Goal: Transaction & Acquisition: Purchase product/service

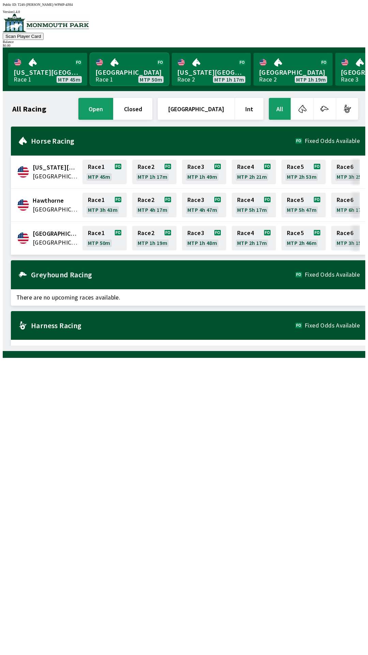
click at [127, 67] on link "[GEOGRAPHIC_DATA] Race 1 MTP 50m" at bounding box center [129, 69] width 79 height 33
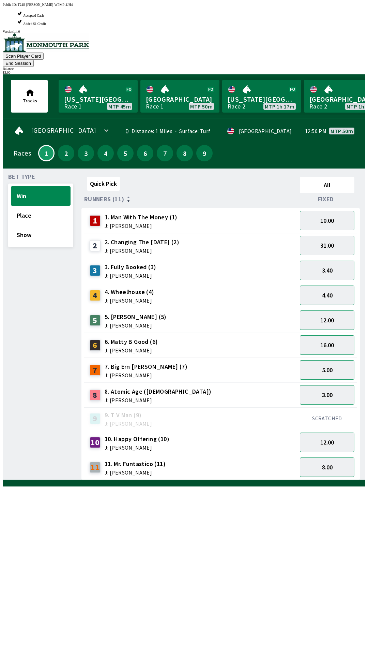
click at [264, 337] on div "6 6. [PERSON_NAME] (6) J: [PERSON_NAME]" at bounding box center [191, 345] width 208 height 17
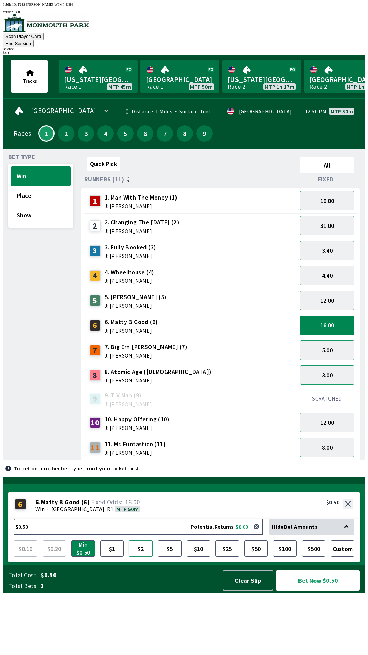
click at [143, 557] on button "$2" at bounding box center [141, 548] width 24 height 16
click at [320, 591] on button "Bet Now $2.00" at bounding box center [318, 580] width 84 height 20
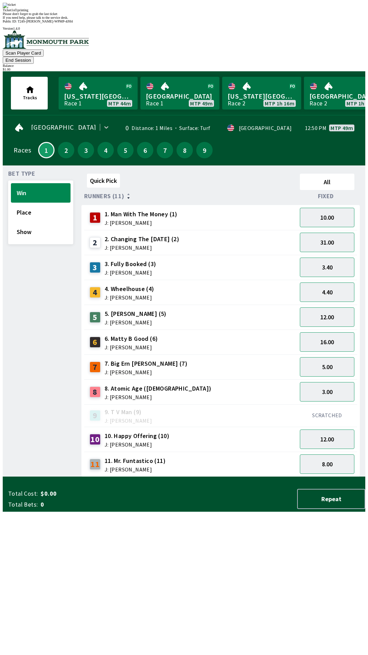
click at [174, 477] on div "Quick Pick All Runners (11) Fixed 1 1. Man With The Money (1) J: [PERSON_NAME] …" at bounding box center [224, 324] width 284 height 306
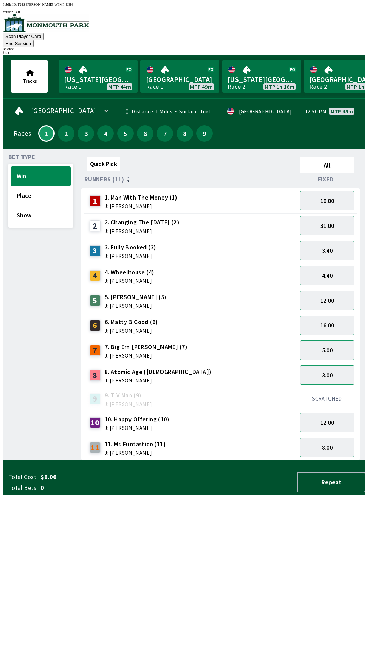
click at [270, 317] on div "6 6. [PERSON_NAME] (6) J: [PERSON_NAME]" at bounding box center [191, 325] width 208 height 17
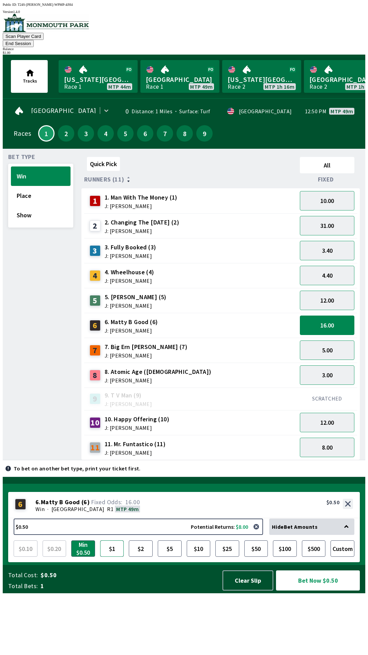
click at [113, 557] on button "$1" at bounding box center [112, 548] width 24 height 16
click at [319, 591] on button "Bet Now $1.00" at bounding box center [318, 580] width 84 height 20
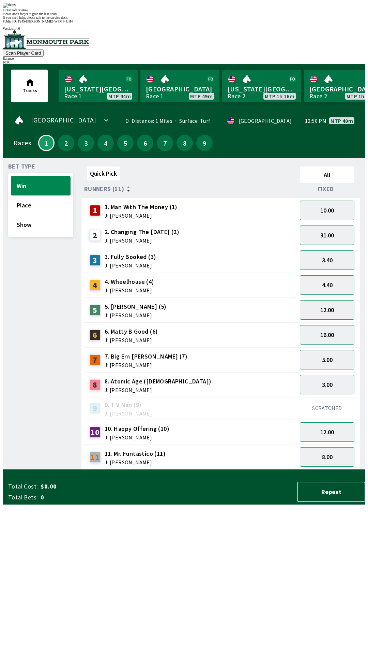
click at [162, 470] on div "Quick Pick All Runners (11) Fixed 1 1. Man With The Money (1) J: [PERSON_NAME] …" at bounding box center [224, 317] width 284 height 306
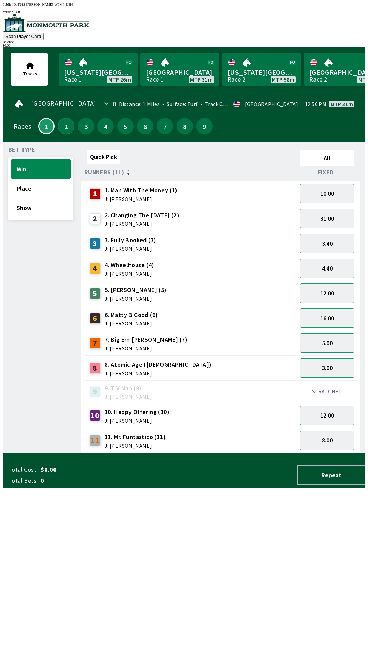
click at [62, 128] on button "2" at bounding box center [66, 126] width 16 height 16
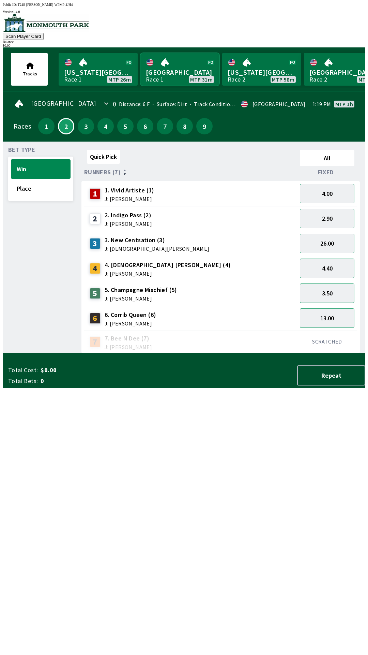
click at [173, 70] on link "[GEOGRAPHIC_DATA] Race 1 MTP 31m" at bounding box center [180, 69] width 79 height 33
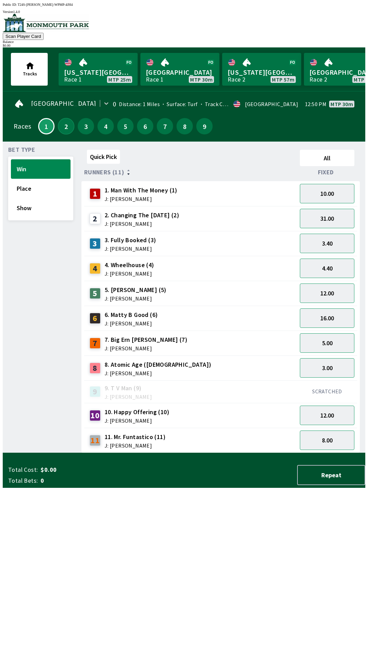
click at [60, 126] on button "2" at bounding box center [66, 126] width 16 height 16
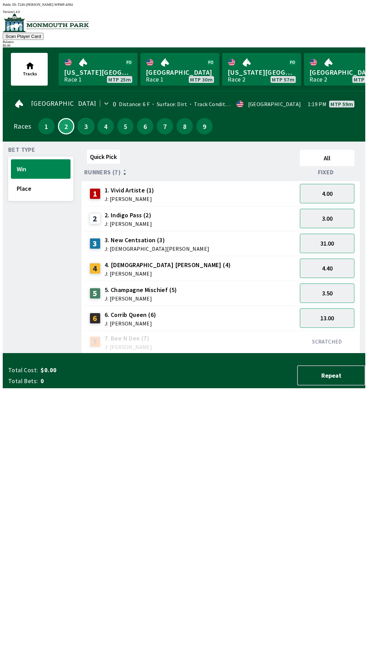
click at [82, 118] on button "3" at bounding box center [86, 126] width 16 height 16
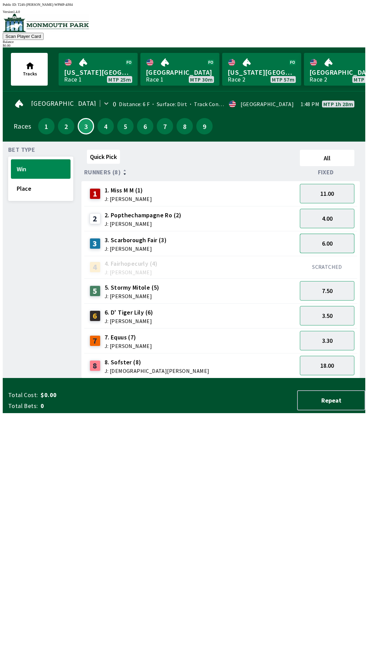
click at [355, 243] on button "6.00" at bounding box center [327, 243] width 55 height 19
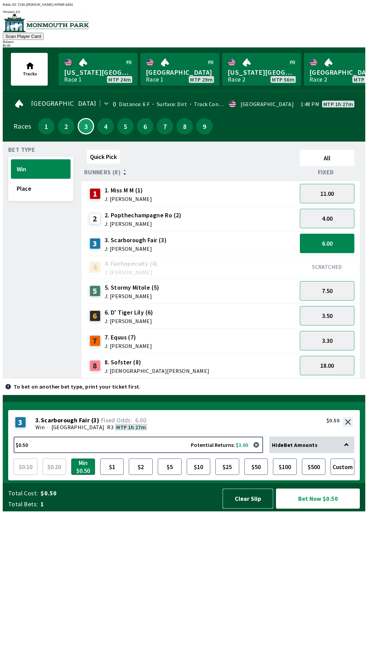
click at [238, 509] on button "Clear Slip" at bounding box center [248, 499] width 51 height 20
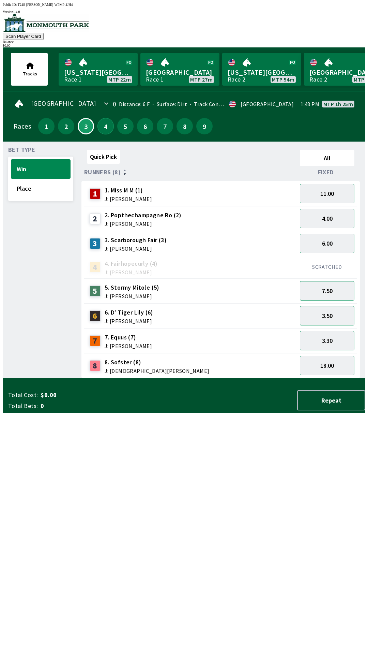
click at [102, 130] on button "4" at bounding box center [106, 126] width 16 height 16
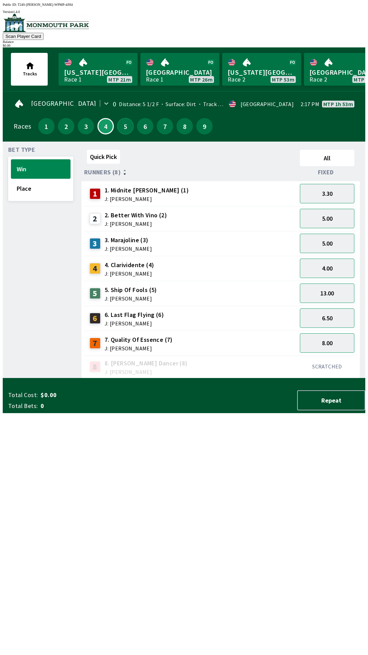
click at [118, 119] on button "5" at bounding box center [125, 126] width 16 height 16
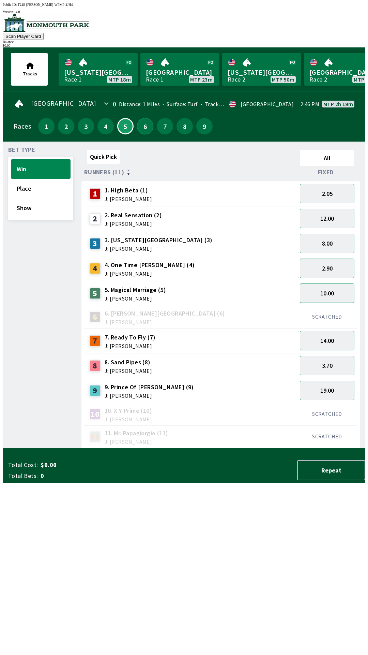
click at [143, 124] on button "6" at bounding box center [145, 126] width 16 height 16
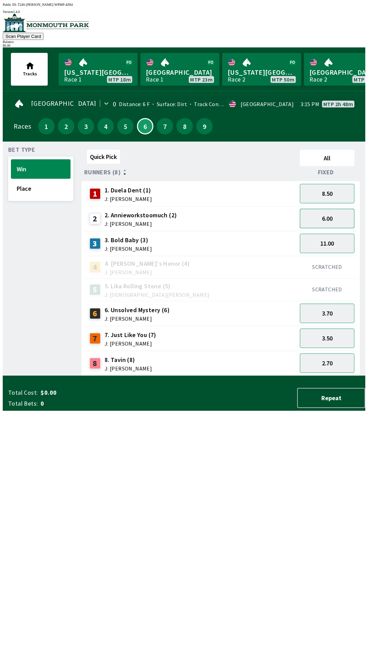
click at [355, 212] on button "6.00" at bounding box center [327, 218] width 55 height 19
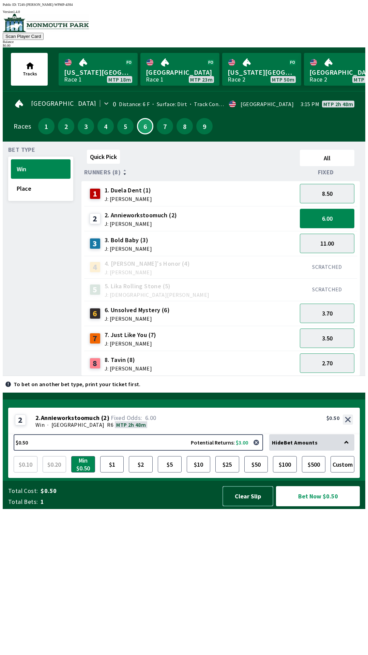
click at [256, 506] on button "Clear Slip" at bounding box center [248, 496] width 51 height 20
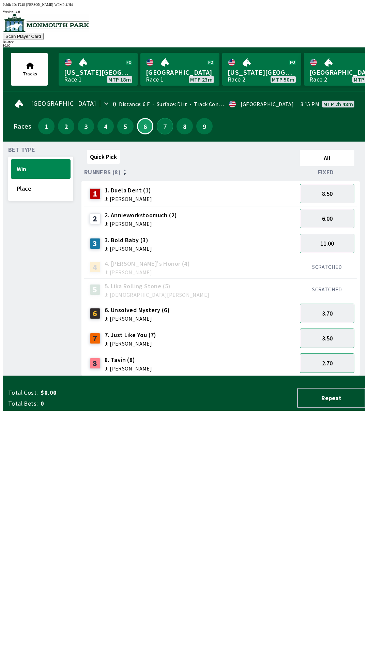
click at [163, 123] on button "7" at bounding box center [165, 126] width 16 height 16
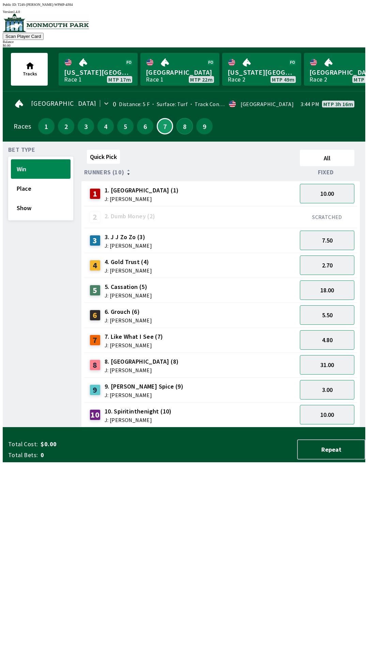
click at [185, 128] on button "8" at bounding box center [185, 126] width 16 height 16
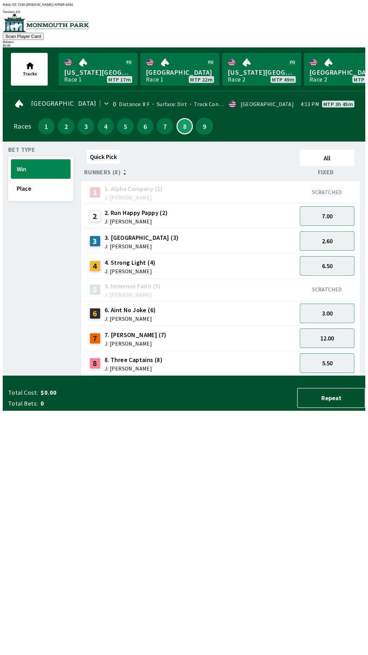
click at [201, 126] on button "9" at bounding box center [205, 126] width 16 height 16
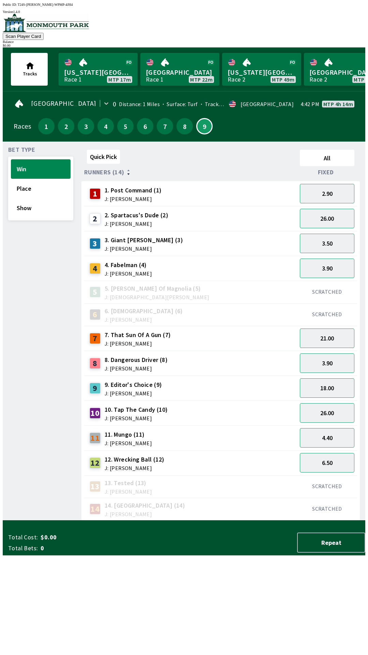
click at [0, 0] on div "11 11. Mungo (11) J: [PERSON_NAME] 4.40" at bounding box center [0, 0] width 0 height 0
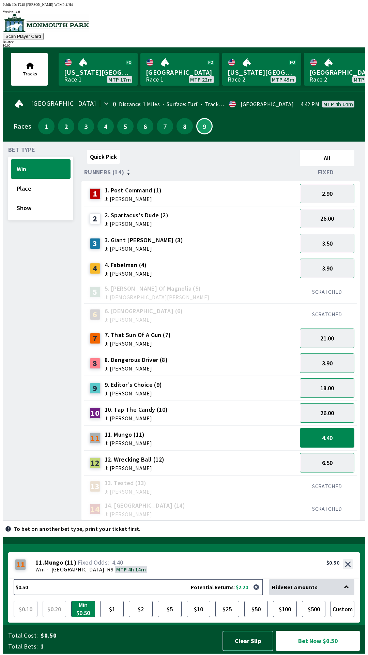
click at [249, 646] on button "Clear Slip" at bounding box center [248, 641] width 51 height 20
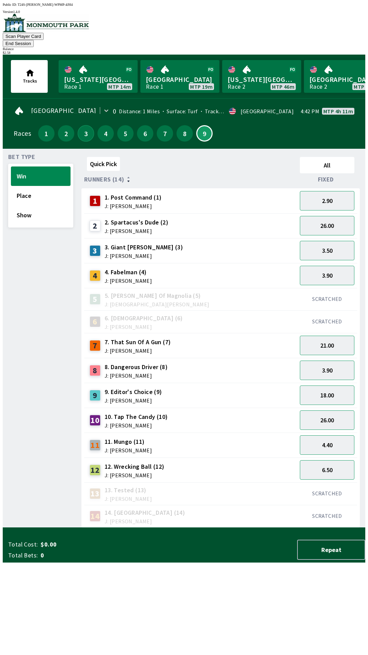
click at [83, 125] on button "3" at bounding box center [86, 133] width 16 height 16
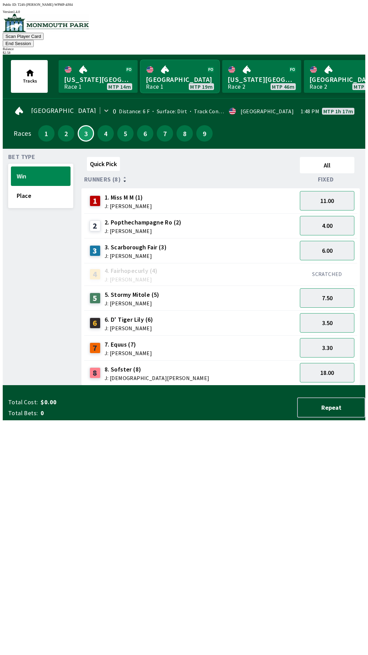
click at [168, 67] on link "[GEOGRAPHIC_DATA] Race 1 MTP 19m" at bounding box center [180, 76] width 79 height 33
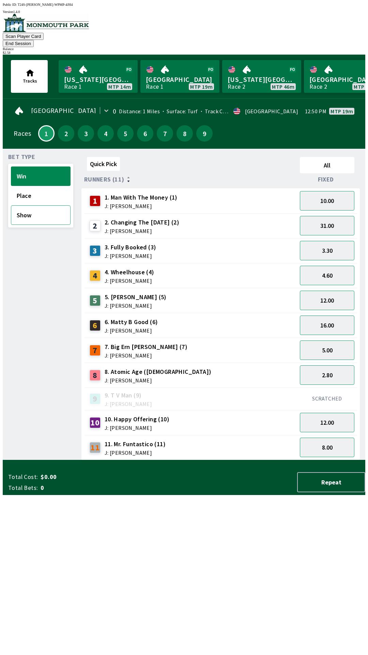
click at [28, 209] on button "Show" at bounding box center [41, 214] width 60 height 19
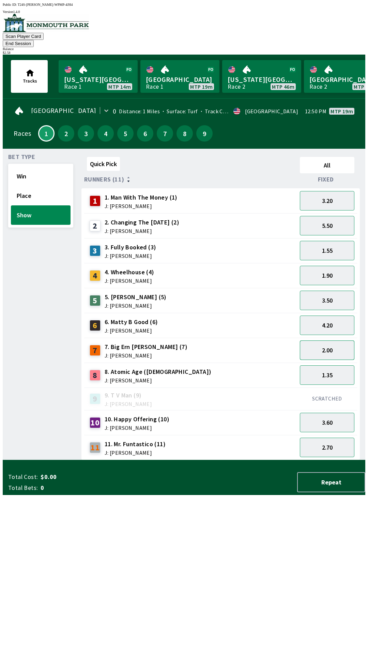
click at [335, 341] on button "2.00" at bounding box center [327, 349] width 55 height 19
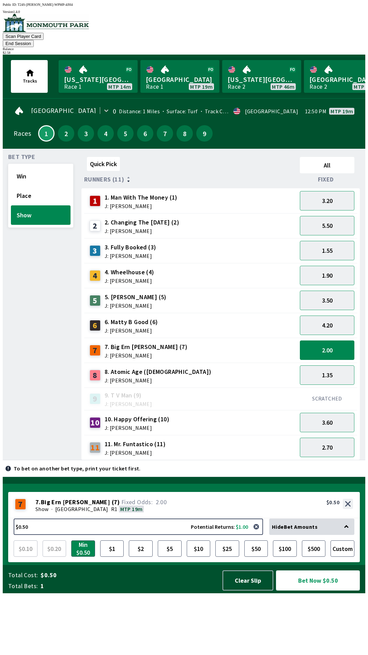
click at [311, 591] on button "Bet Now $0.50" at bounding box center [318, 580] width 84 height 20
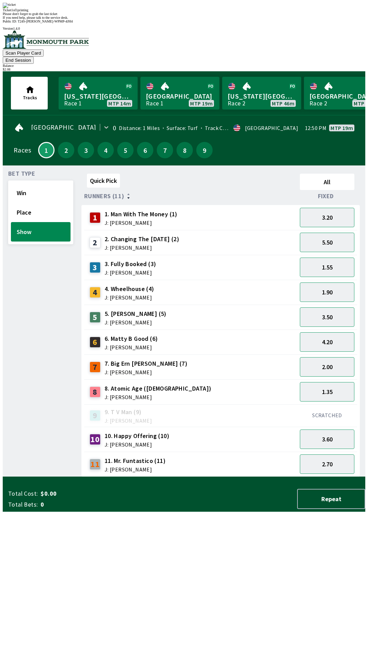
click at [27, 469] on div "Bet Type Win Place Show" at bounding box center [40, 324] width 65 height 306
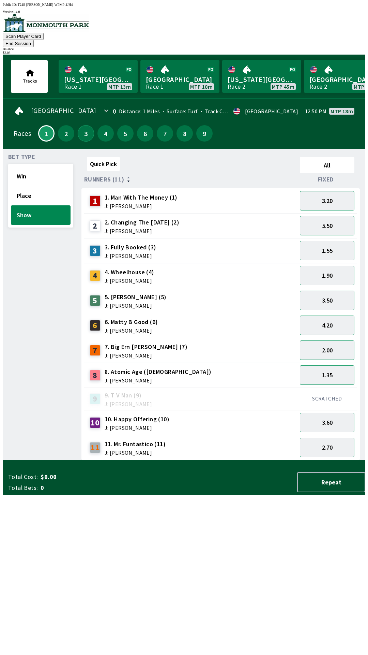
click at [84, 125] on button "3" at bounding box center [86, 133] width 16 height 16
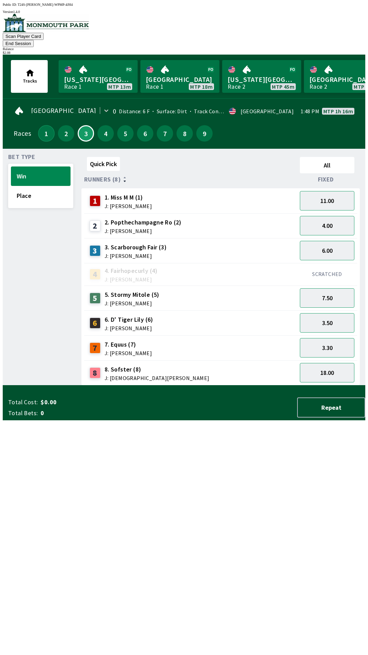
click at [41, 125] on button "1" at bounding box center [46, 133] width 16 height 16
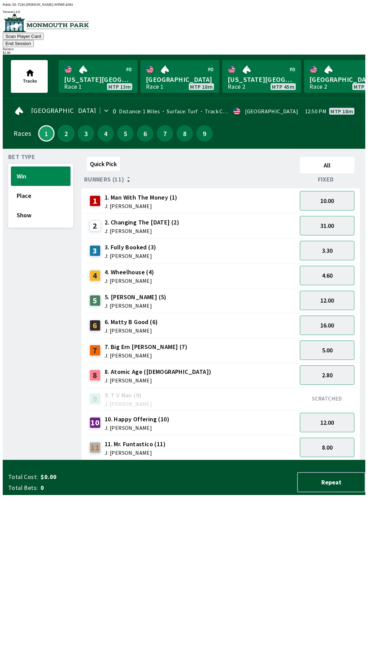
click at [64, 125] on button "2" at bounding box center [66, 133] width 16 height 16
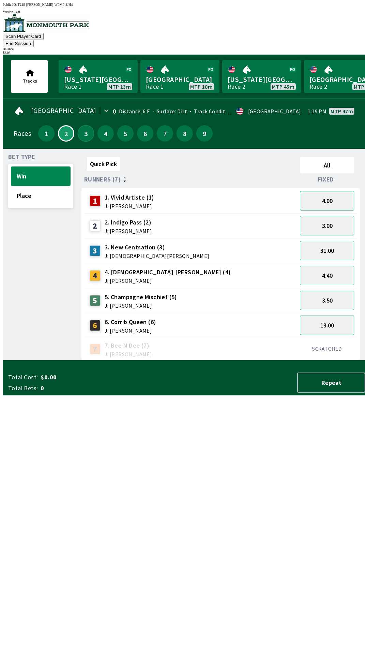
click at [82, 128] on button "3" at bounding box center [86, 133] width 16 height 16
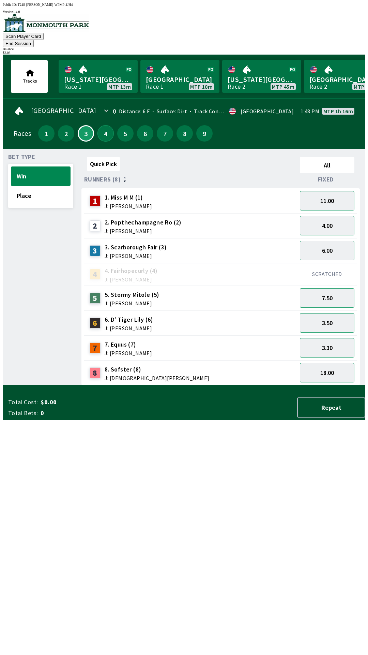
click at [101, 125] on button "4" at bounding box center [106, 133] width 16 height 16
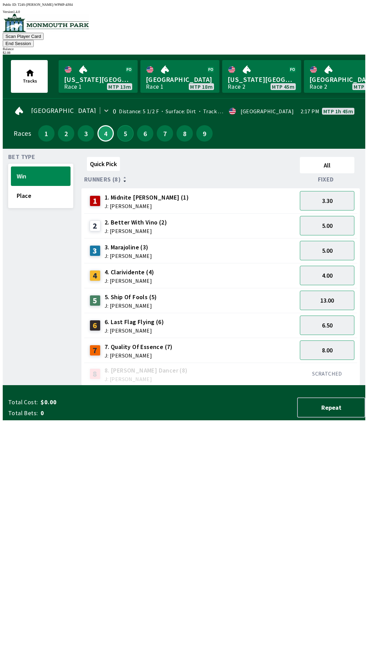
click at [122, 127] on button "5" at bounding box center [125, 133] width 16 height 16
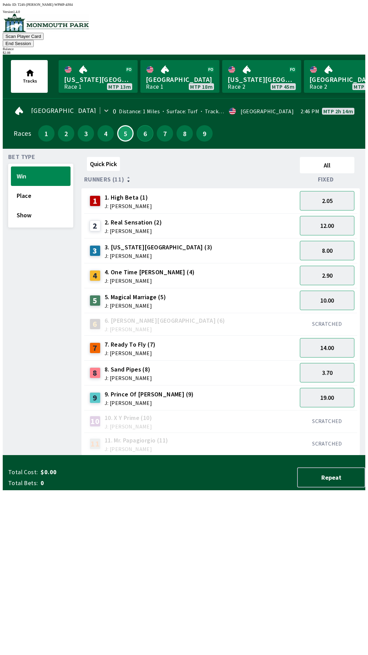
click at [142, 125] on button "6" at bounding box center [145, 133] width 16 height 16
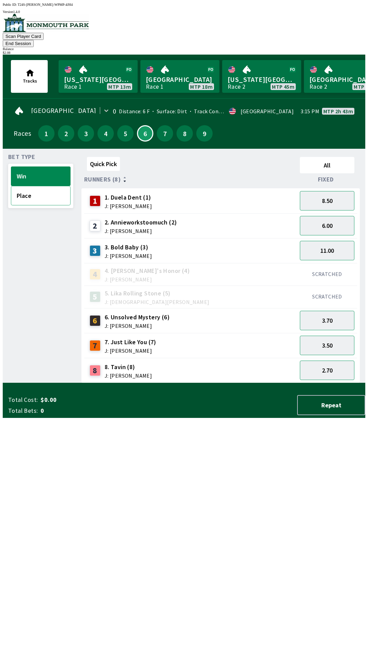
click at [32, 187] on button "Place" at bounding box center [41, 195] width 60 height 19
click at [28, 347] on div "Bet Type Win Place" at bounding box center [40, 268] width 65 height 229
click at [163, 126] on button "7" at bounding box center [165, 133] width 16 height 16
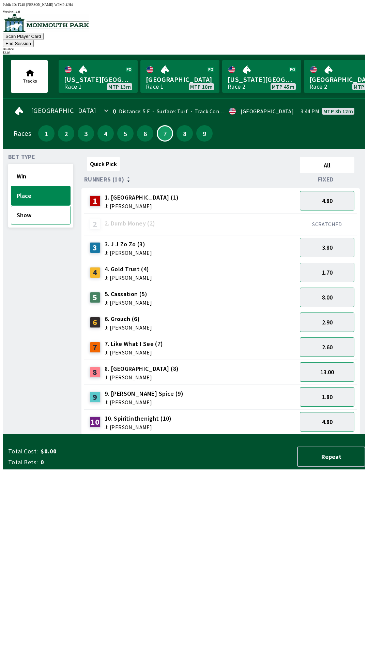
click at [40, 207] on button "Show" at bounding box center [41, 214] width 60 height 19
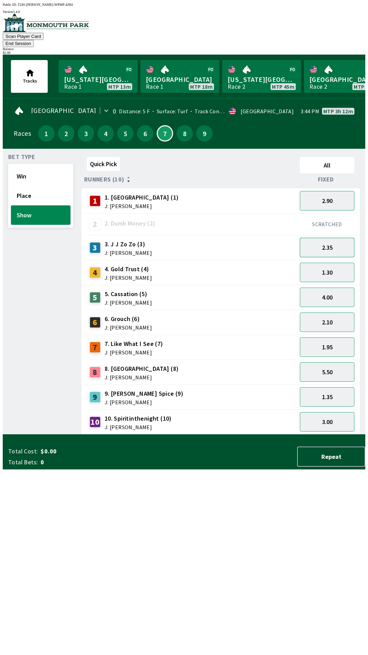
click at [334, 238] on button "2.35" at bounding box center [327, 247] width 55 height 19
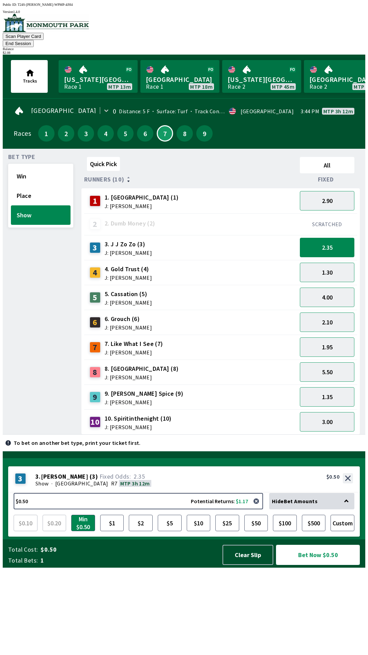
click at [311, 565] on button "Bet Now $0.50" at bounding box center [318, 555] width 84 height 20
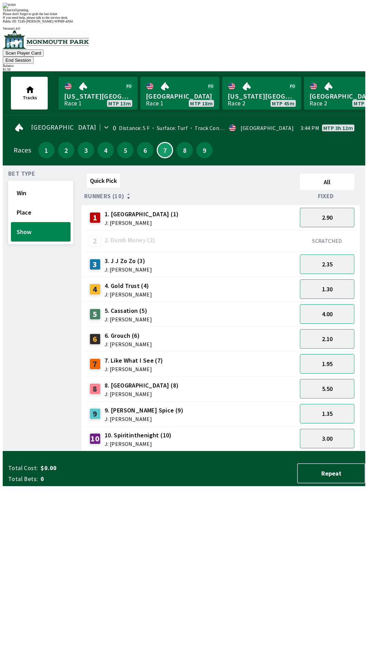
click at [18, 311] on div "Bet Type Win Place Show" at bounding box center [40, 311] width 65 height 280
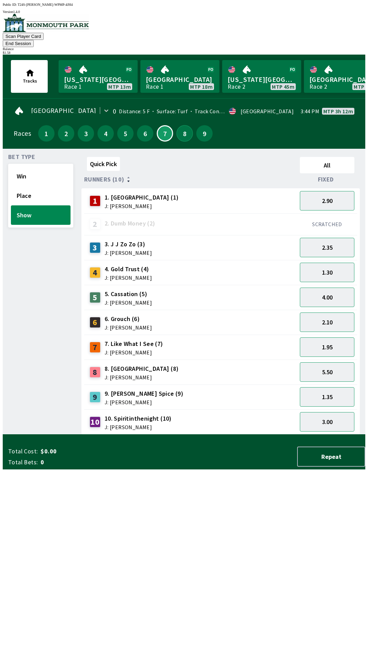
click at [184, 125] on button "8" at bounding box center [185, 133] width 16 height 16
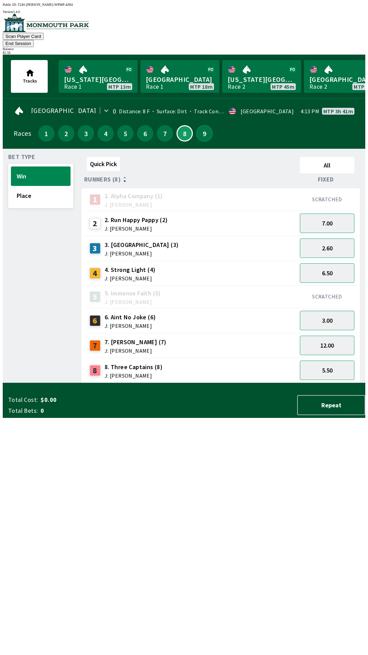
click at [203, 127] on button "9" at bounding box center [205, 133] width 16 height 16
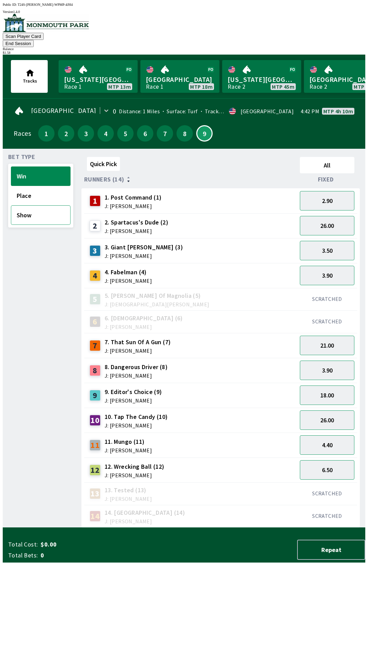
click at [33, 207] on button "Show" at bounding box center [41, 214] width 60 height 19
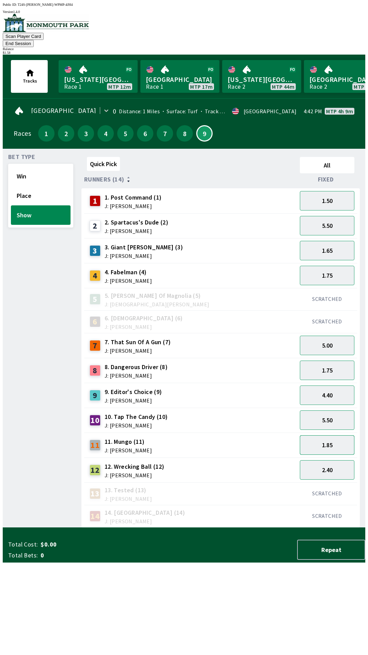
click at [330, 435] on button "1.85" at bounding box center [327, 444] width 55 height 19
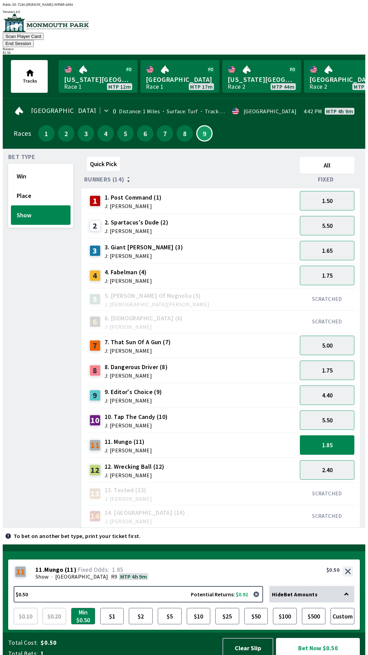
click at [318, 641] on button "Bet Now $0.50" at bounding box center [318, 648] width 84 height 20
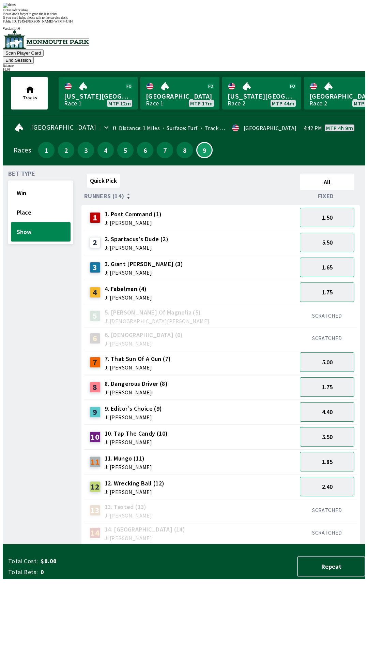
click at [17, 545] on div "Bet Type Win Place Show" at bounding box center [40, 358] width 65 height 374
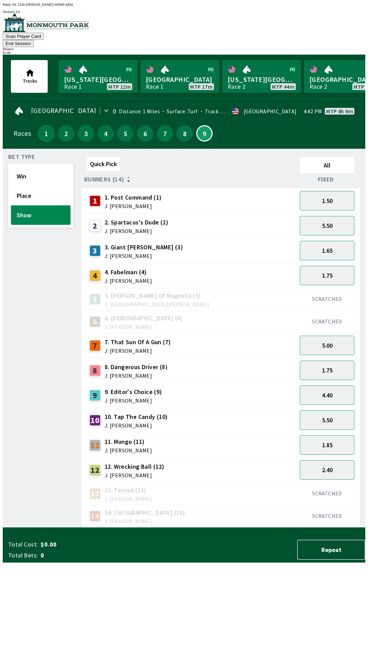
click at [42, 125] on button "1" at bounding box center [46, 133] width 16 height 16
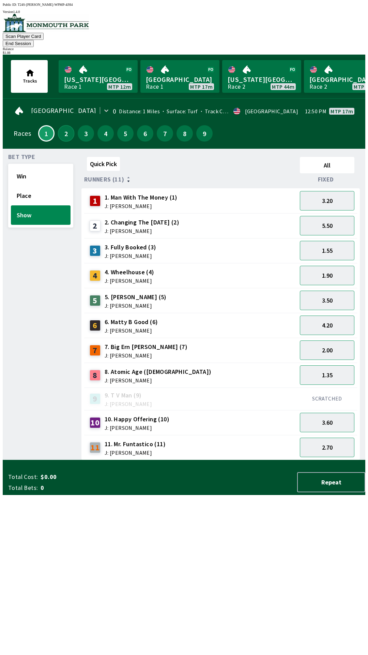
click at [63, 125] on button "2" at bounding box center [66, 133] width 16 height 16
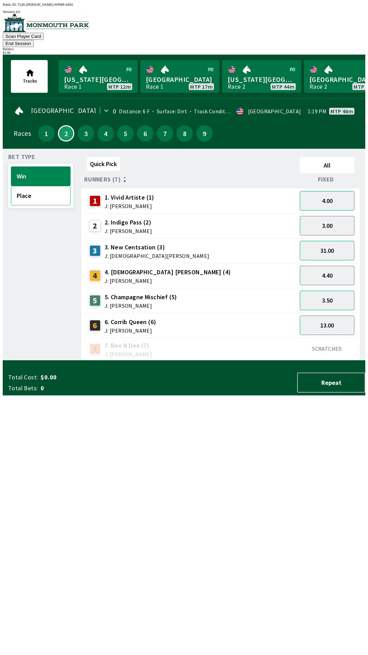
click at [43, 193] on button "Place" at bounding box center [41, 195] width 60 height 19
click at [81, 126] on button "3" at bounding box center [86, 133] width 16 height 16
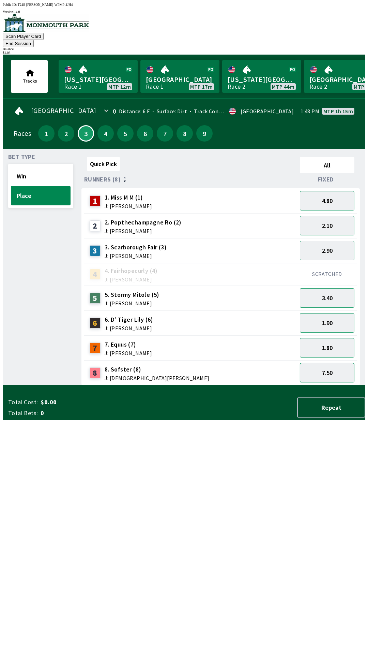
click at [338, 366] on button "7.50" at bounding box center [327, 372] width 55 height 19
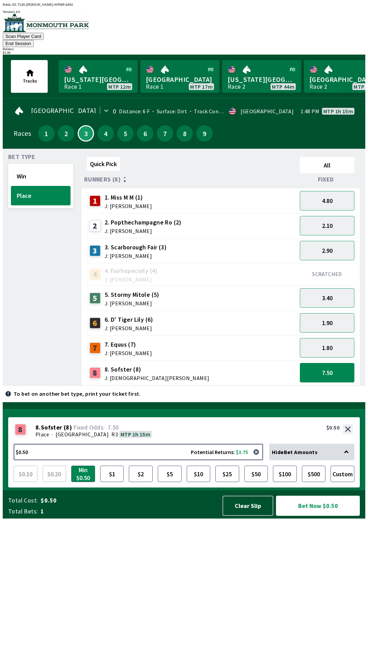
click at [323, 516] on button "Bet Now $0.50" at bounding box center [318, 506] width 84 height 20
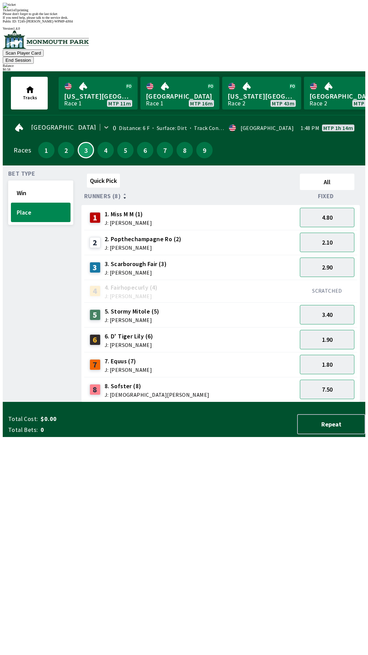
click at [20, 301] on div "Bet Type Win Place" at bounding box center [40, 286] width 65 height 231
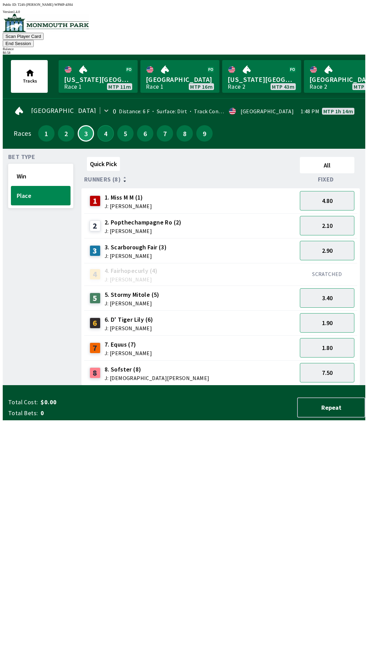
click at [104, 125] on button "4" at bounding box center [106, 133] width 16 height 16
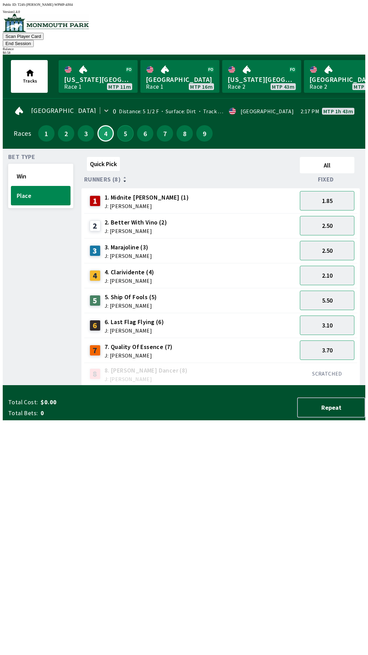
click at [120, 126] on button "5" at bounding box center [125, 133] width 16 height 16
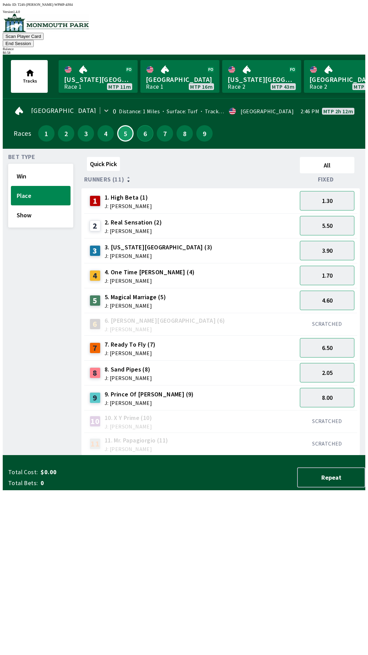
click at [142, 128] on button "6" at bounding box center [145, 133] width 16 height 16
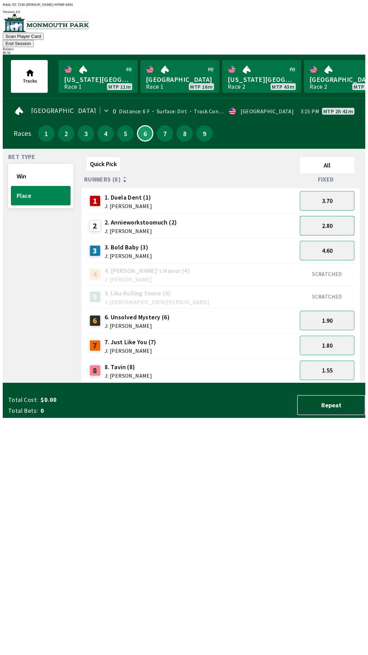
click at [336, 216] on button "2.80" at bounding box center [327, 225] width 55 height 19
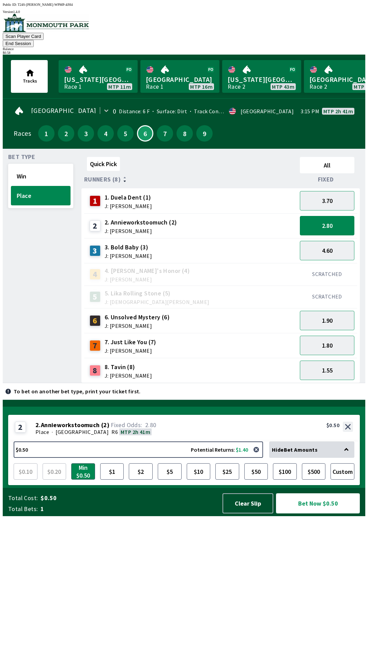
click at [321, 513] on button "Bet Now $0.50" at bounding box center [318, 503] width 84 height 20
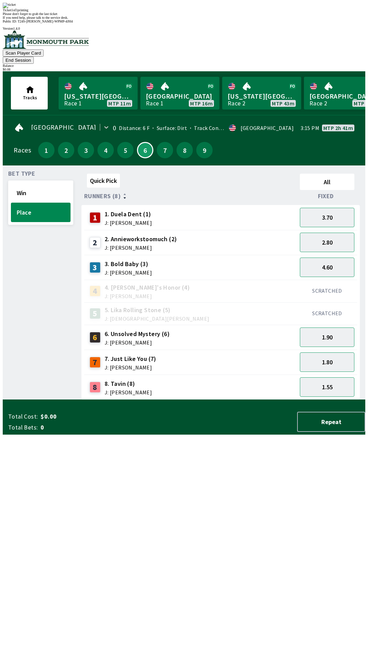
click at [18, 400] on div "Bet Type Win Place" at bounding box center [40, 285] width 65 height 229
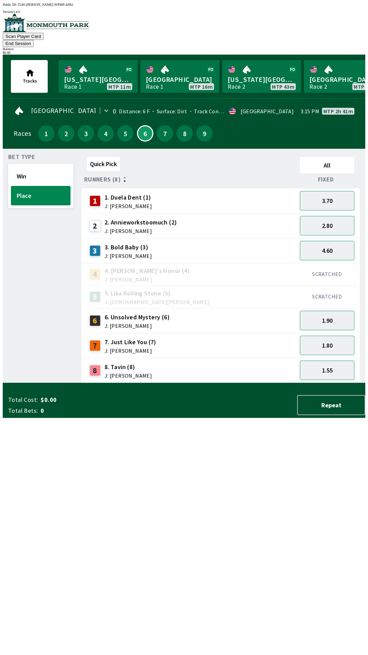
click at [34, 40] on button "End Session" at bounding box center [18, 43] width 31 height 7
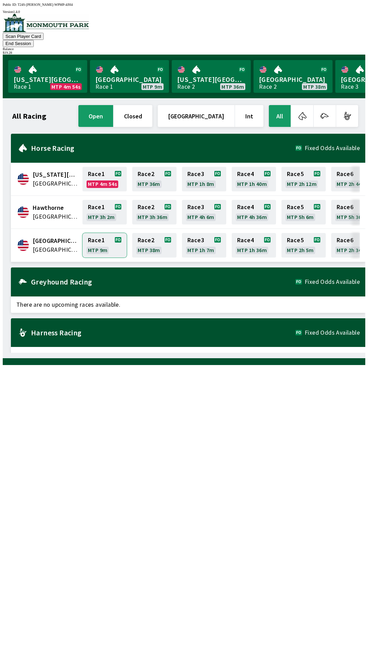
click at [97, 233] on link "Race 1 MTP 9m" at bounding box center [105, 245] width 44 height 25
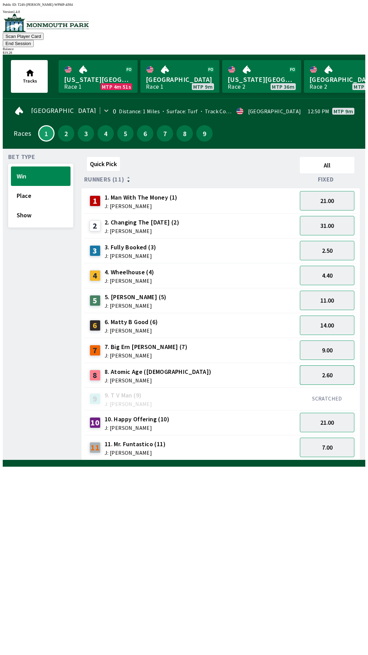
click at [322, 368] on button "2.60" at bounding box center [327, 374] width 55 height 19
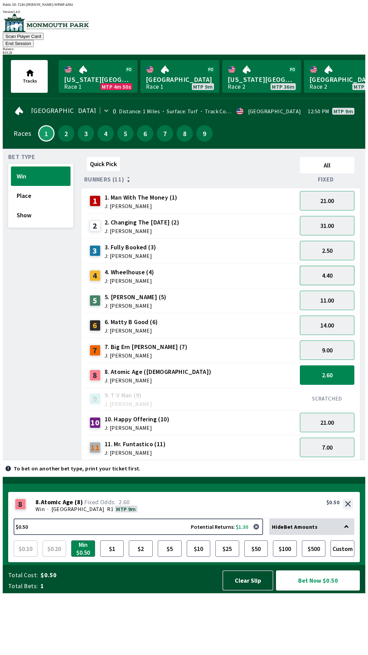
click at [331, 267] on button "4.40" at bounding box center [327, 275] width 55 height 19
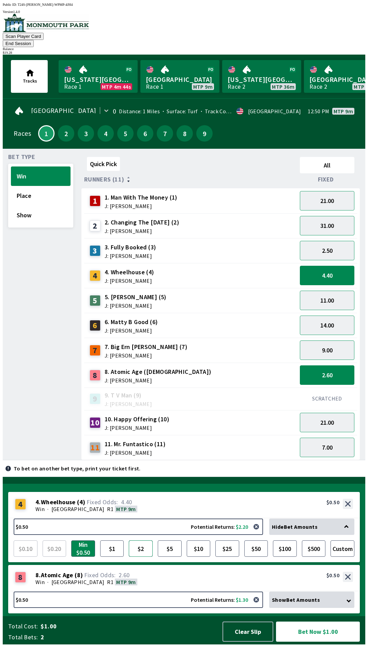
click at [143, 557] on button "$2" at bounding box center [141, 548] width 24 height 16
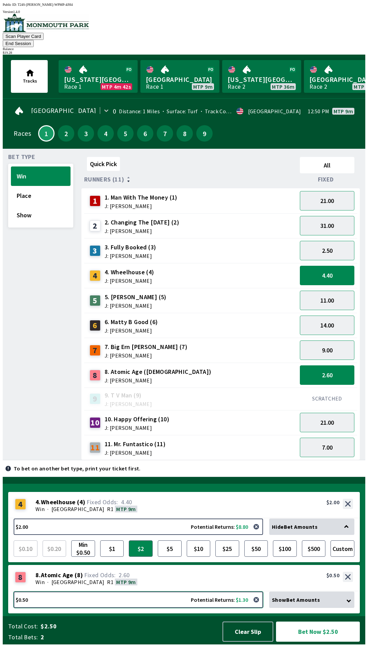
click at [96, 608] on button "$0.50 Potential Returns: $1.30" at bounding box center [139, 600] width 250 height 16
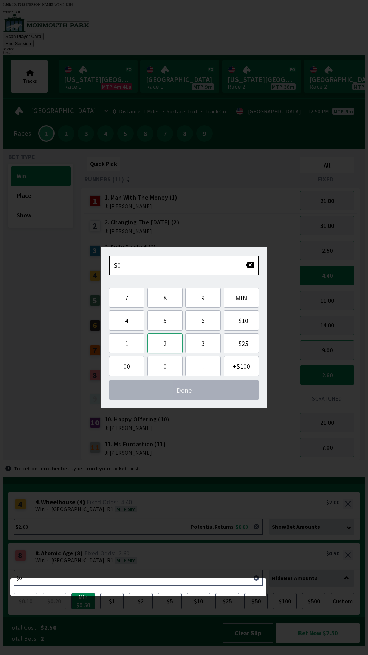
click at [164, 344] on button "2" at bounding box center [164, 343] width 35 height 20
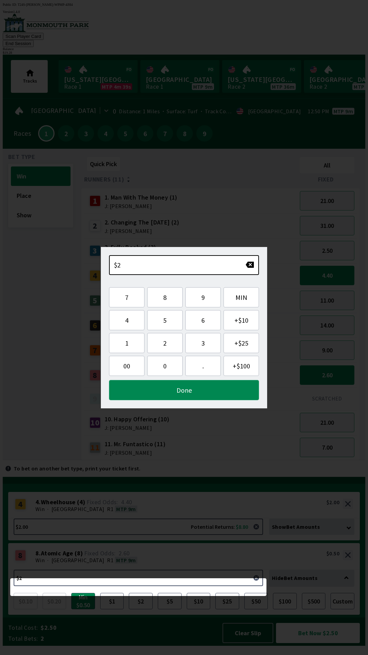
click at [160, 390] on button "Done" at bounding box center [184, 390] width 150 height 20
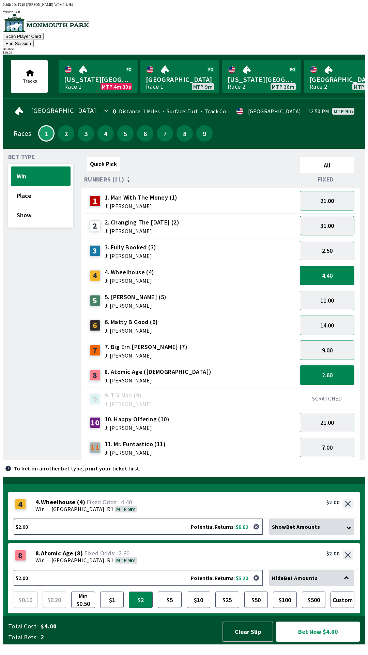
click at [321, 218] on button "31.00" at bounding box center [327, 225] width 55 height 19
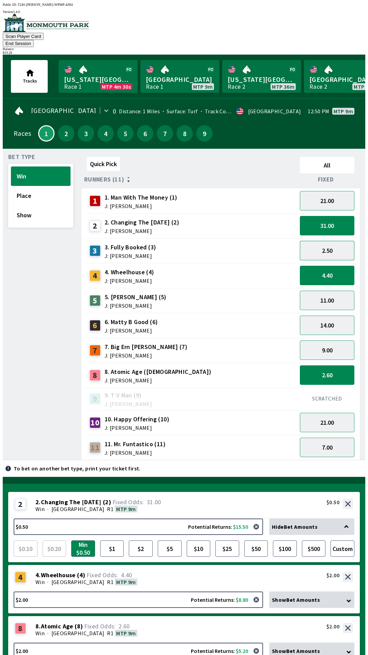
click at [325, 242] on button "2.50" at bounding box center [327, 250] width 55 height 19
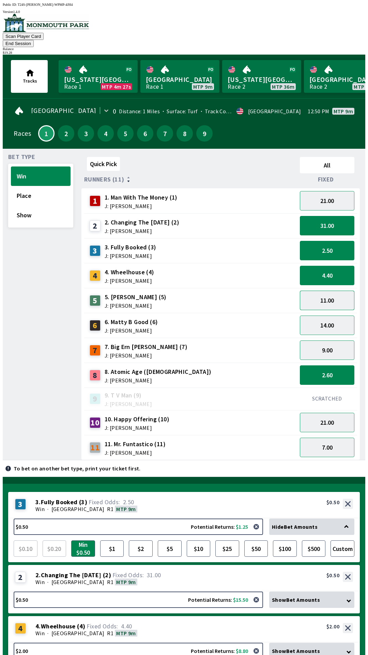
click at [321, 293] on button "11.00" at bounding box center [327, 300] width 55 height 19
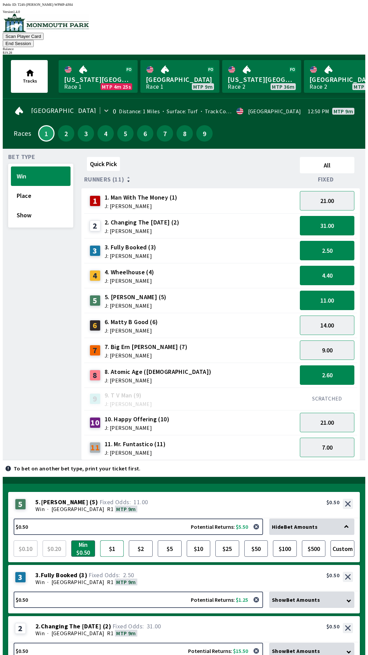
click at [112, 540] on button "$1" at bounding box center [112, 548] width 24 height 16
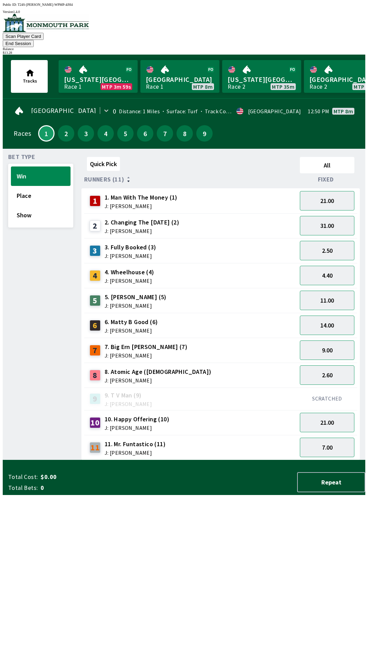
click at [34, 40] on button "End Session" at bounding box center [18, 43] width 31 height 7
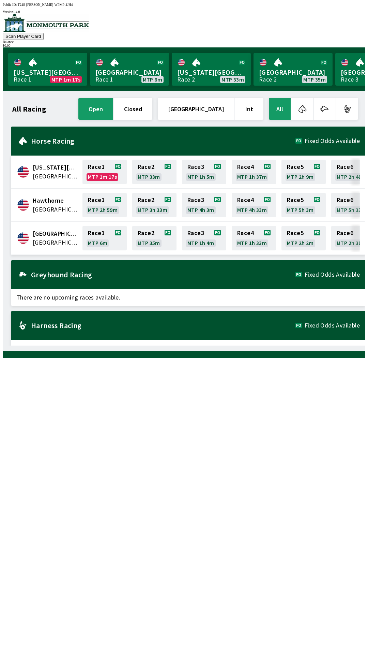
click at [239, 346] on div "All Racing open closed United States Int All [US_STATE][GEOGRAPHIC_DATA] [GEOGR…" at bounding box center [187, 221] width 358 height 249
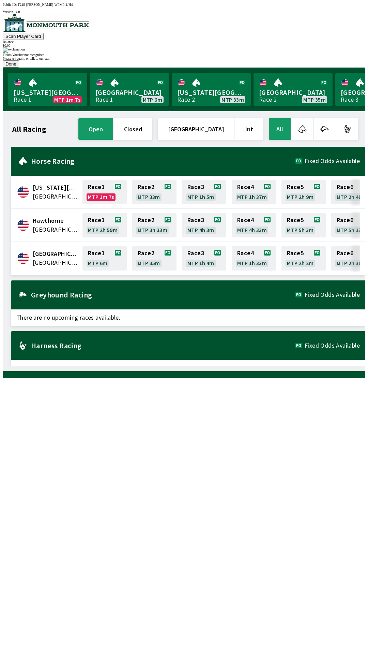
click at [19, 68] on button "Done" at bounding box center [11, 63] width 16 height 7
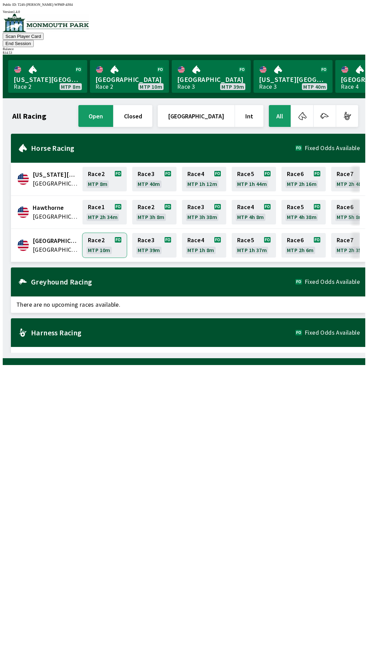
click at [95, 233] on link "Race 2 MTP 10m" at bounding box center [105, 245] width 44 height 25
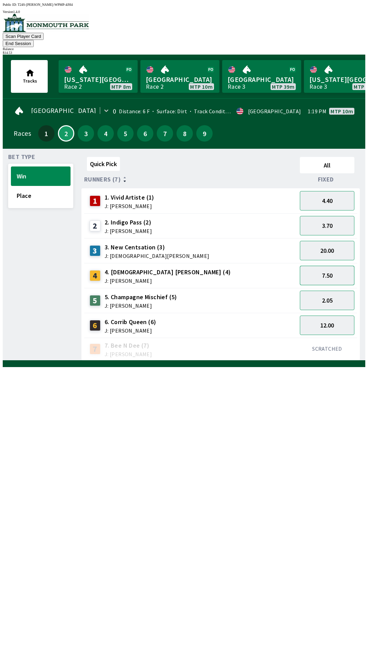
click at [324, 266] on button "7.50" at bounding box center [327, 275] width 55 height 19
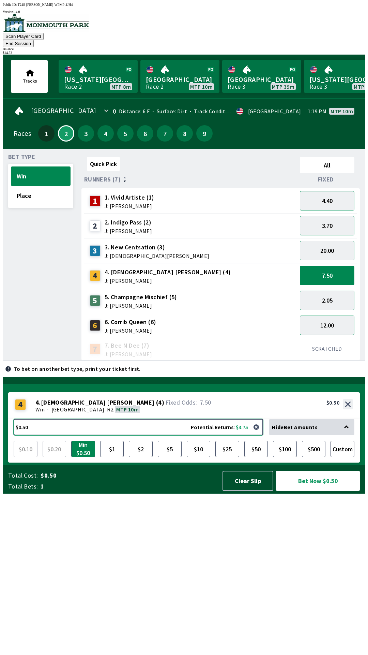
click at [94, 435] on button "$0.50 Potential Returns: $3.75" at bounding box center [139, 427] width 250 height 16
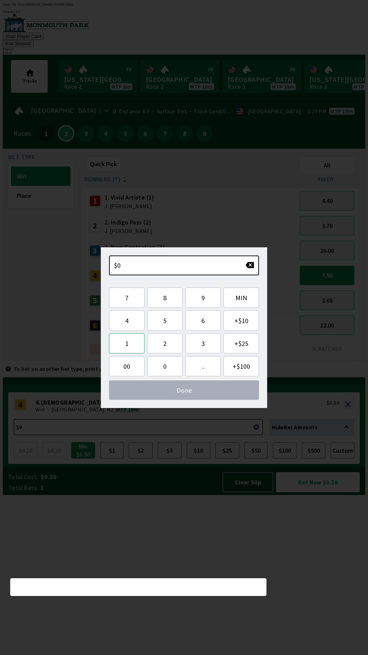
click at [122, 345] on button "1" at bounding box center [126, 343] width 35 height 20
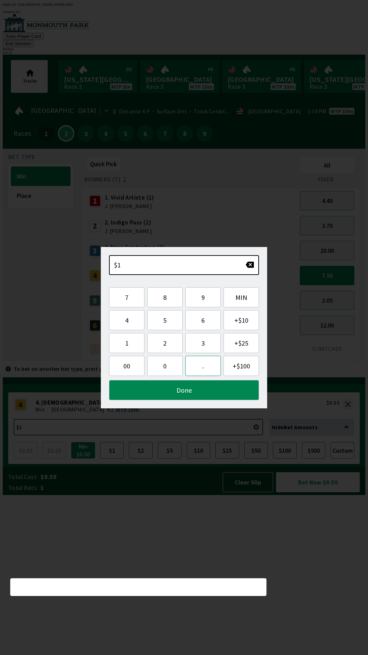
click at [205, 367] on button "." at bounding box center [203, 366] width 35 height 20
click at [166, 319] on button "5" at bounding box center [164, 320] width 35 height 20
click at [202, 336] on button "3" at bounding box center [203, 343] width 35 height 20
click at [166, 392] on button "Done" at bounding box center [184, 390] width 150 height 20
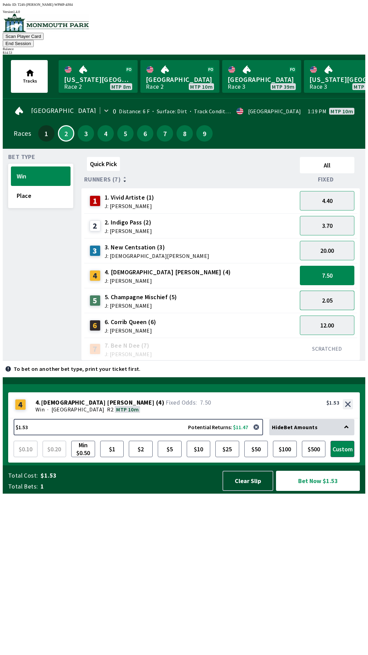
click at [321, 291] on button "2.05" at bounding box center [327, 300] width 55 height 19
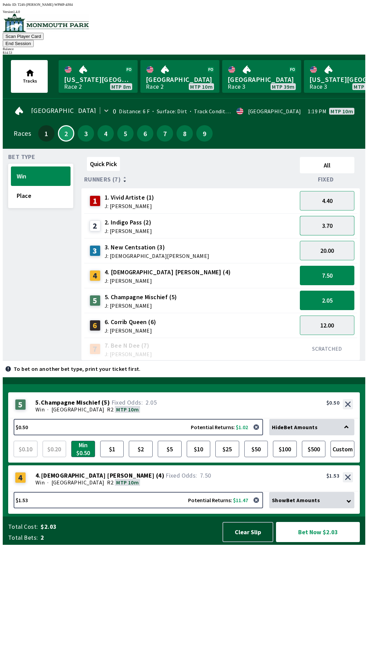
click at [320, 216] on button "3.70" at bounding box center [327, 225] width 55 height 19
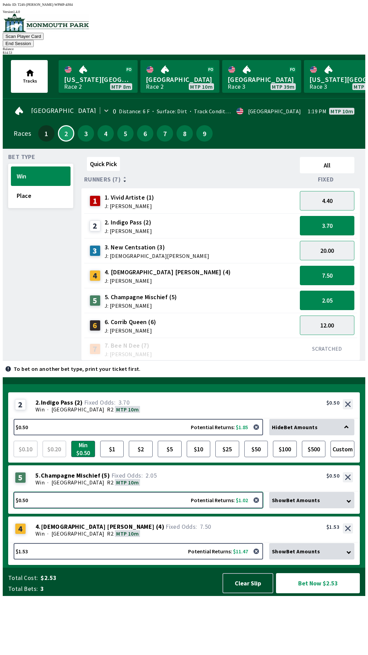
click at [47, 508] on button "$0.50 Potential Returns: $1.02" at bounding box center [139, 500] width 250 height 16
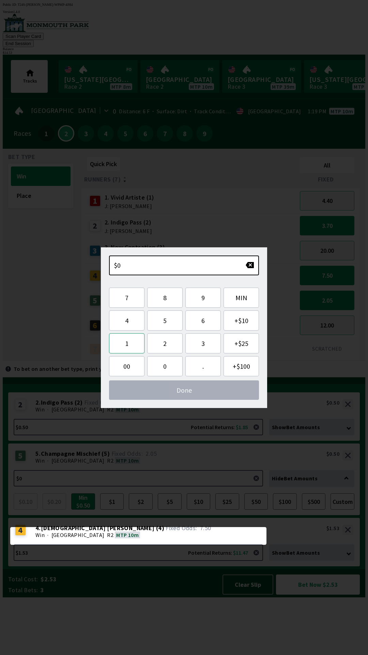
click at [123, 343] on button "1" at bounding box center [126, 343] width 35 height 20
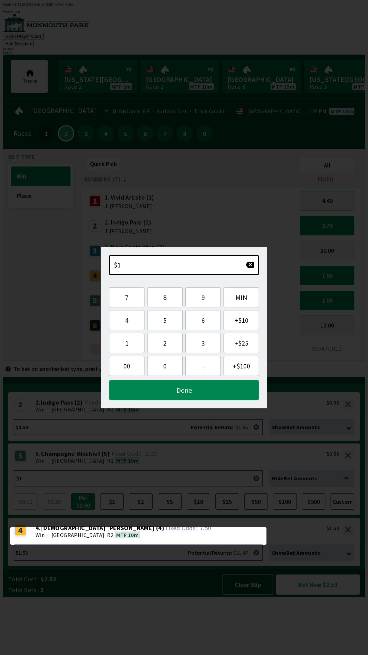
click at [151, 392] on button "Done" at bounding box center [184, 390] width 150 height 20
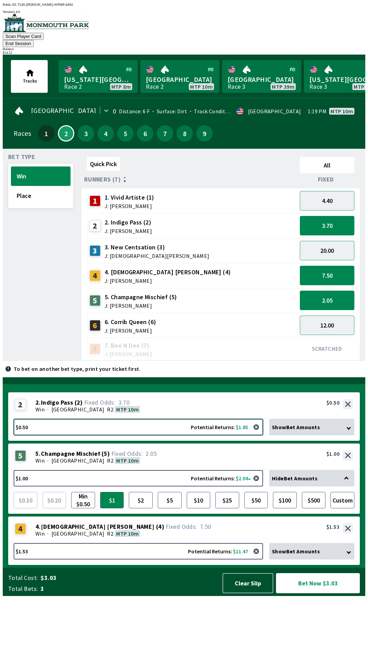
click at [42, 435] on button "$0.50 Potential Returns: $1.85" at bounding box center [139, 427] width 250 height 16
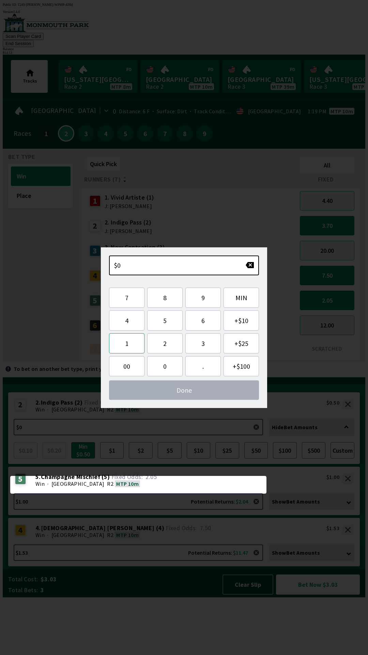
click at [126, 346] on button "1" at bounding box center [126, 343] width 35 height 20
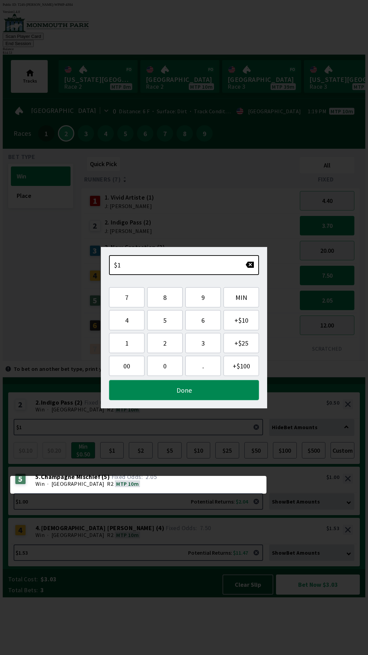
click at [157, 391] on button "Done" at bounding box center [184, 390] width 150 height 20
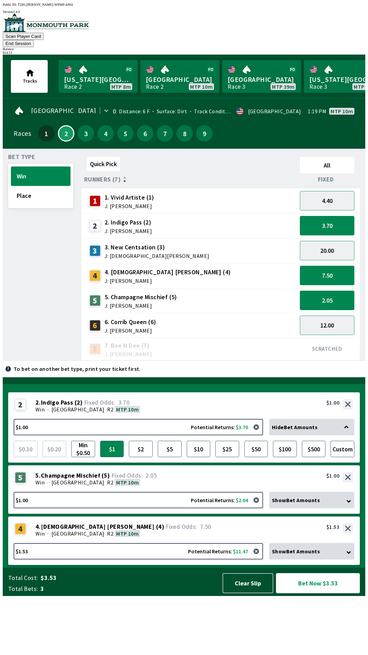
click at [312, 593] on button "Bet Now $3.53" at bounding box center [318, 583] width 84 height 20
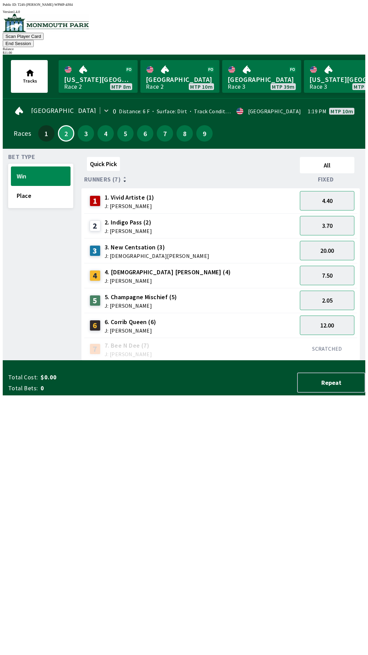
click at [34, 40] on button "End Session" at bounding box center [18, 43] width 31 height 7
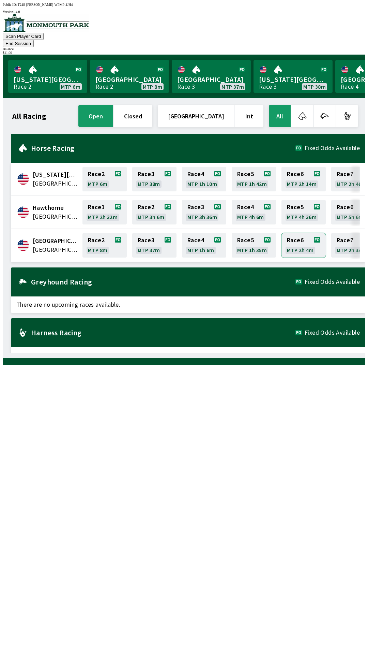
click at [298, 241] on link "Race 6 MTP 2h 4m" at bounding box center [304, 245] width 44 height 25
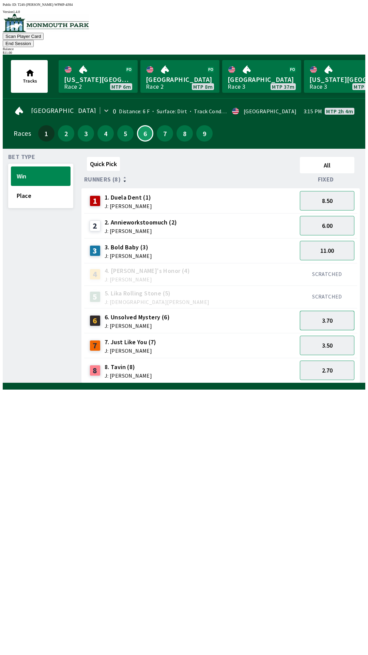
click at [324, 311] on button "3.70" at bounding box center [327, 320] width 55 height 19
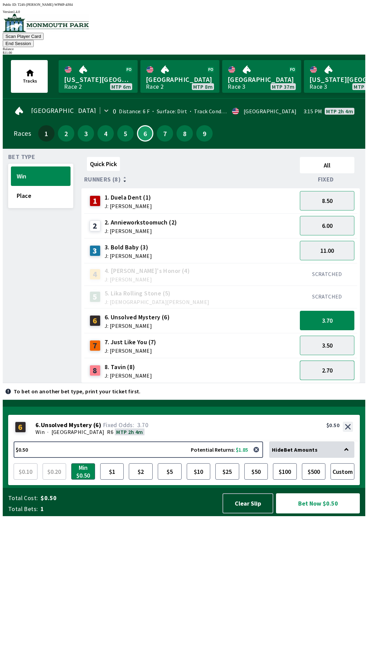
click at [333, 361] on button "2.70" at bounding box center [327, 370] width 55 height 19
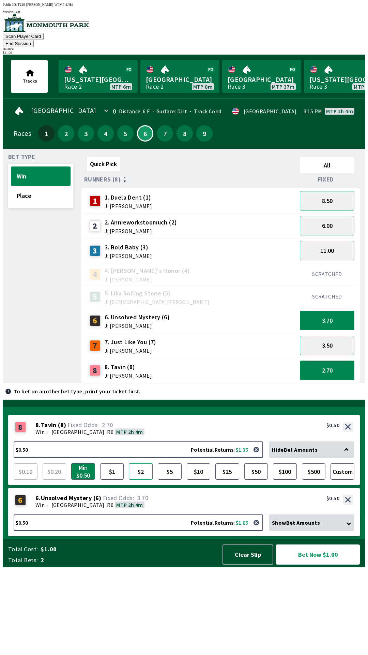
click at [143, 480] on button "$2" at bounding box center [141, 471] width 24 height 16
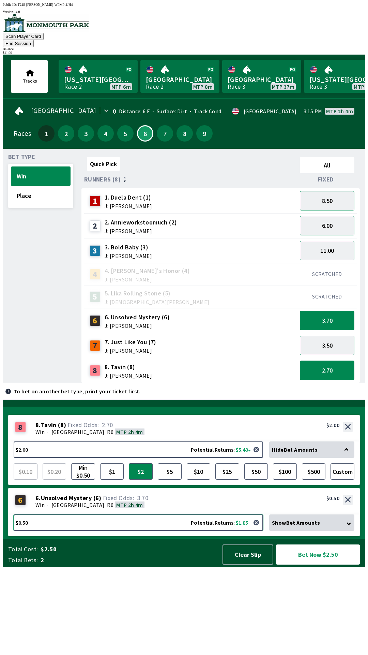
click at [111, 531] on button "$0.50 Potential Returns: $1.85" at bounding box center [139, 522] width 250 height 16
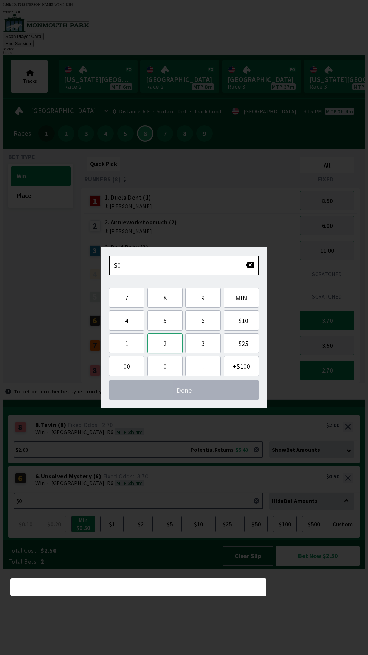
click at [162, 347] on button "2" at bounding box center [164, 343] width 35 height 20
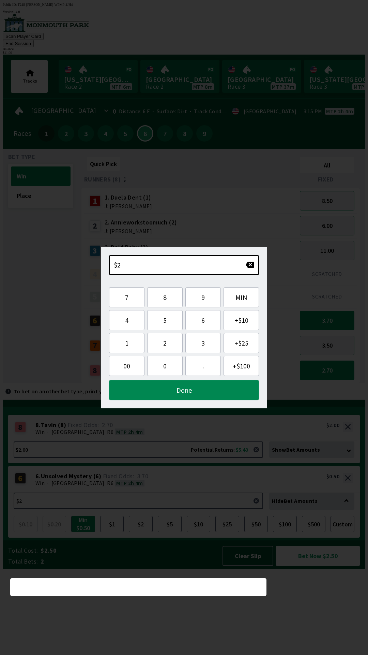
click at [179, 396] on button "Done" at bounding box center [184, 390] width 150 height 20
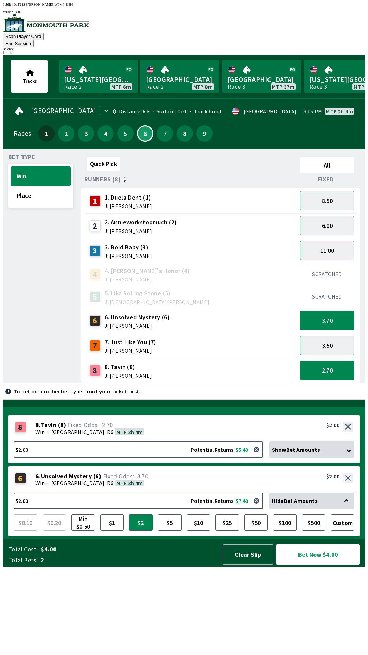
click at [309, 565] on button "Bet Now $4.00" at bounding box center [318, 555] width 84 height 20
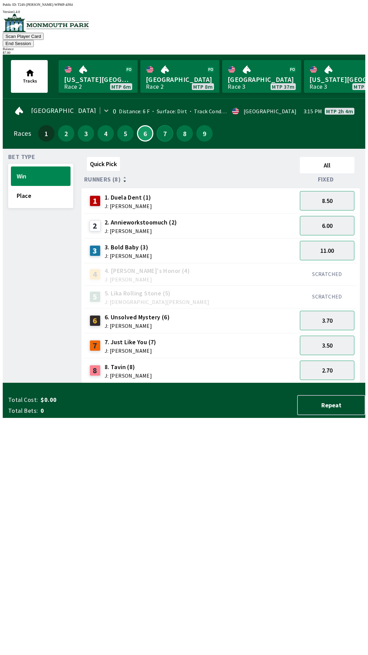
click at [163, 125] on button "7" at bounding box center [165, 133] width 16 height 16
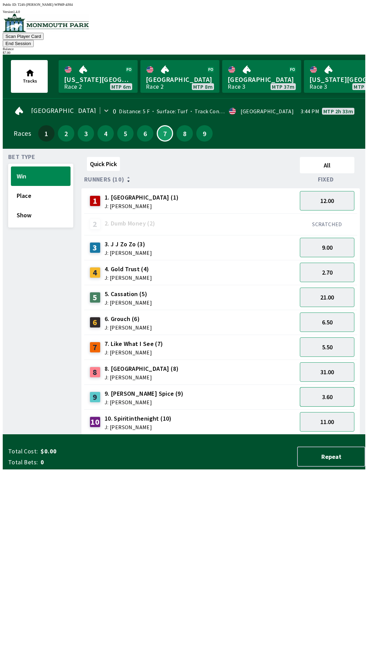
click at [321, 387] on button "3.60" at bounding box center [327, 396] width 55 height 19
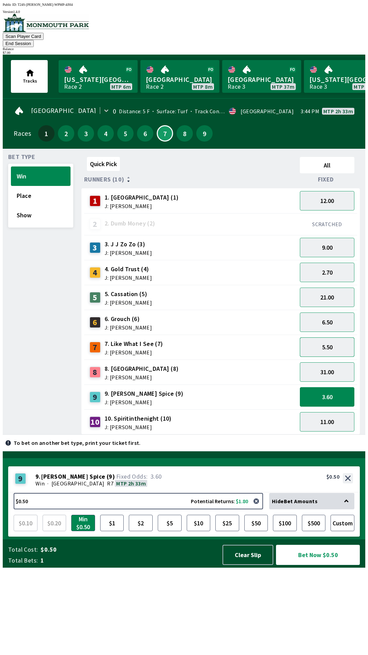
click at [322, 337] on button "5.50" at bounding box center [327, 346] width 55 height 19
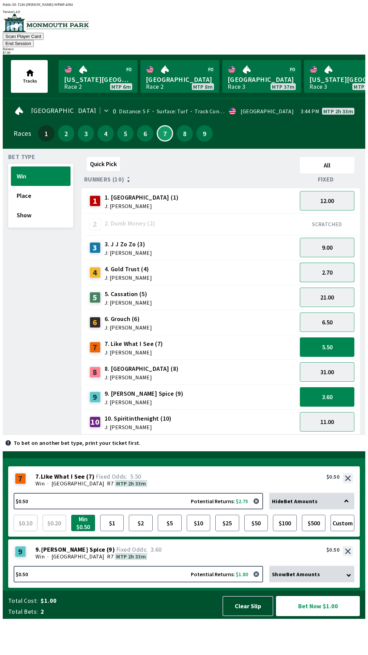
click at [323, 264] on button "2.70" at bounding box center [327, 272] width 55 height 19
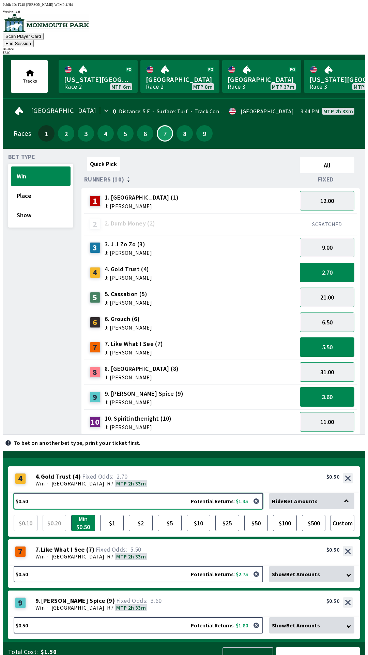
click at [53, 493] on button "$0.50 Potential Returns: $1.35" at bounding box center [139, 501] width 250 height 16
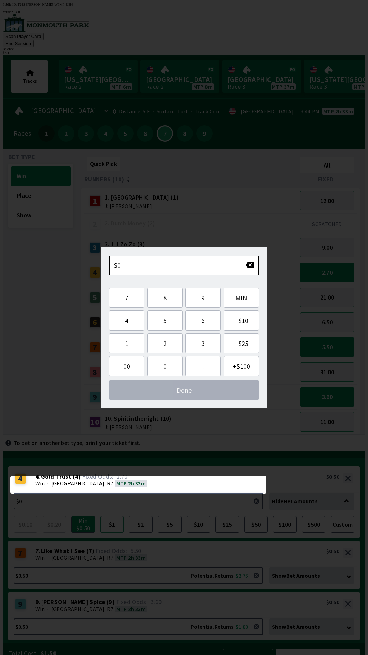
click at [110, 516] on button "$1" at bounding box center [112, 524] width 24 height 16
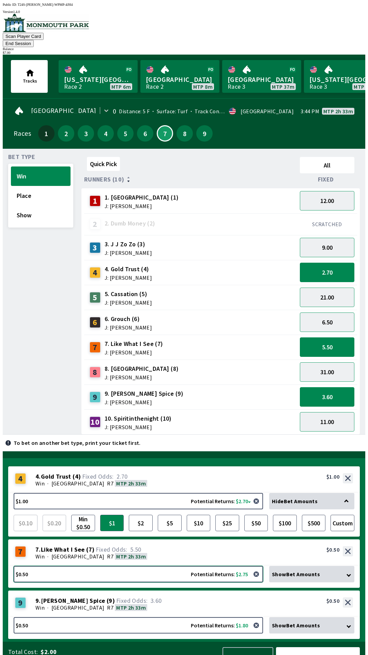
click at [60, 566] on button "$0.50 Potential Returns: $2.75" at bounding box center [139, 574] width 250 height 16
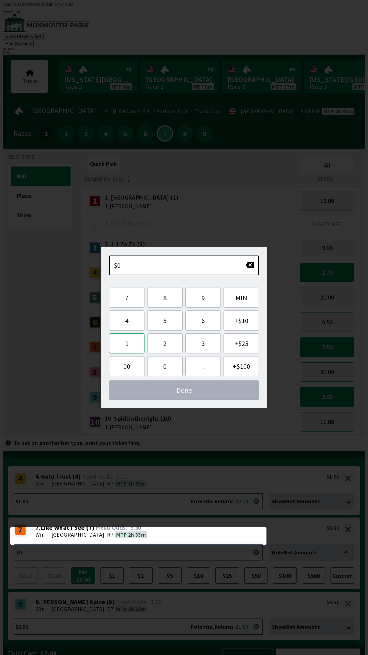
click at [122, 343] on button "1" at bounding box center [126, 343] width 35 height 20
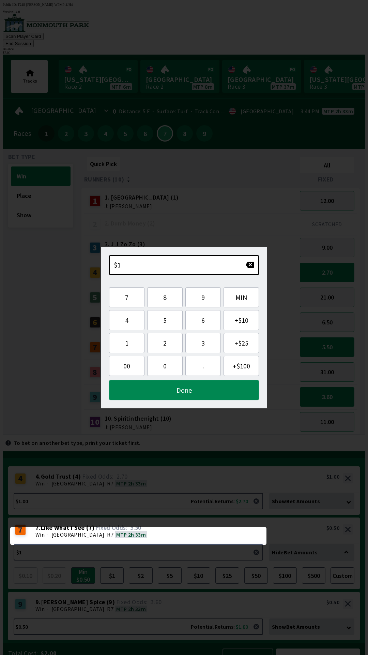
click at [157, 390] on button "Done" at bounding box center [184, 390] width 150 height 20
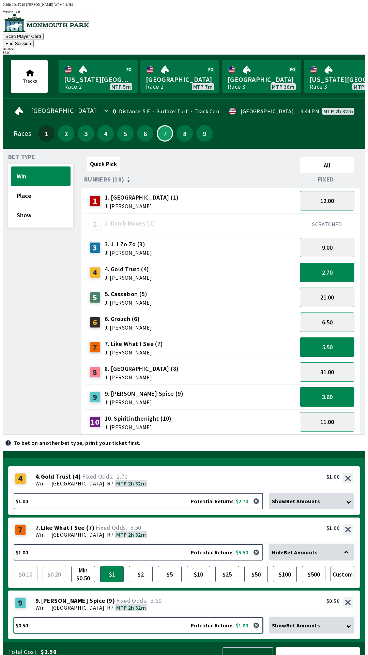
click at [141, 617] on button "$0.50 Potential Returns: $1.80" at bounding box center [139, 625] width 250 height 16
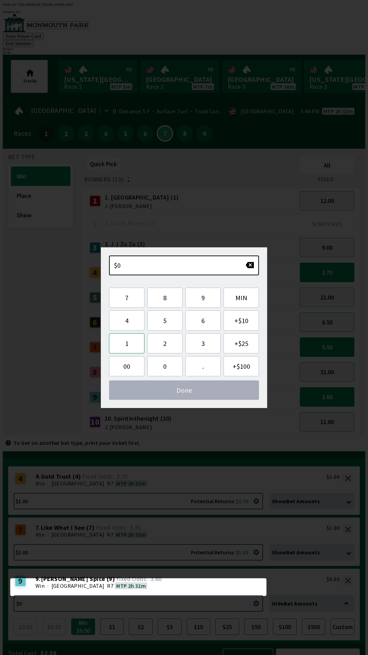
click at [127, 345] on button "1" at bounding box center [126, 343] width 35 height 20
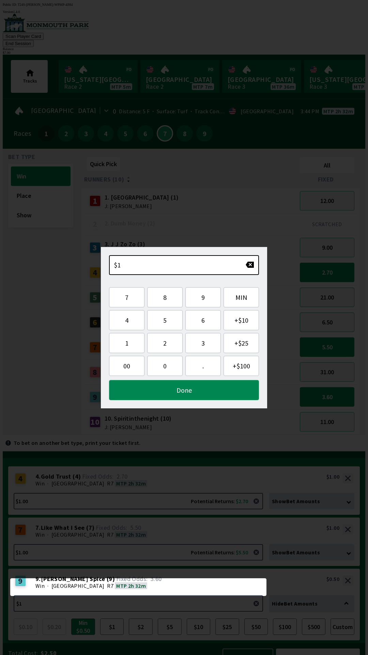
click at [157, 391] on button "Done" at bounding box center [184, 390] width 150 height 20
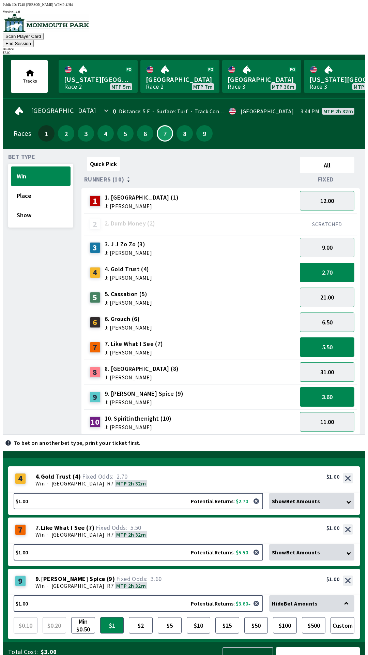
click at [314, 647] on button "Bet Now $3.00" at bounding box center [318, 657] width 84 height 20
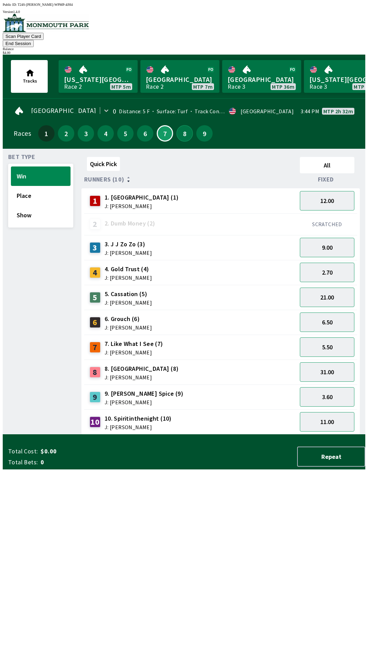
click at [183, 125] on button "8" at bounding box center [185, 133] width 16 height 16
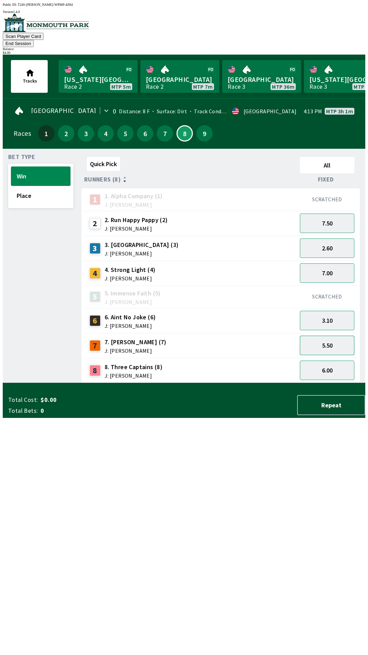
click at [335, 336] on button "5.50" at bounding box center [327, 345] width 55 height 19
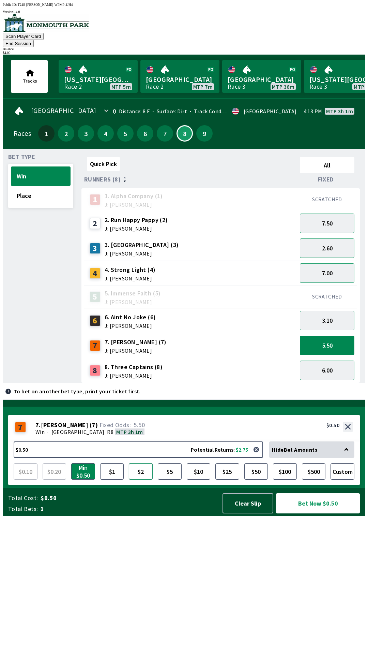
click at [134, 480] on button "$2" at bounding box center [141, 471] width 24 height 16
click at [330, 240] on button "2.60" at bounding box center [327, 247] width 55 height 19
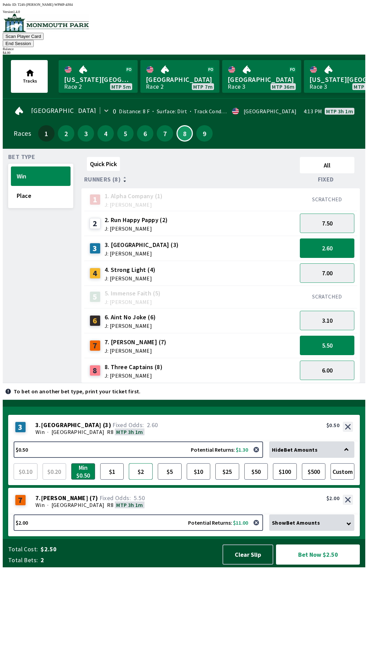
click at [134, 480] on button "$2" at bounding box center [141, 471] width 24 height 16
click at [323, 565] on button "Bet Now $4.00" at bounding box center [318, 555] width 84 height 20
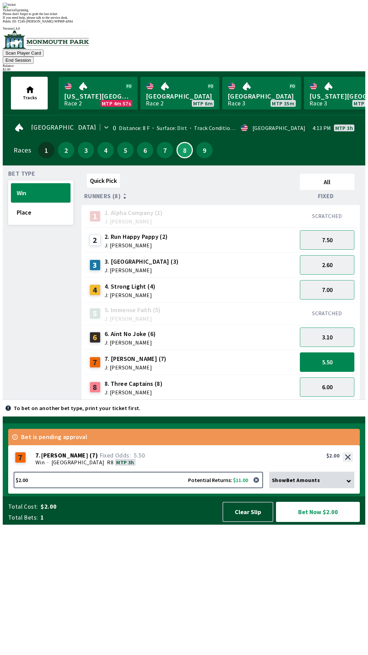
click at [278, 19] on div "Ticket 1 of 1 printing Please don't forget to grab the last ticket If you need …" at bounding box center [184, 11] width 363 height 17
click at [280, 400] on div "Quick Pick All Runners (8) Fixed 1 1. Alpha Company (1) J: [PERSON_NAME] SCRATC…" at bounding box center [224, 285] width 284 height 229
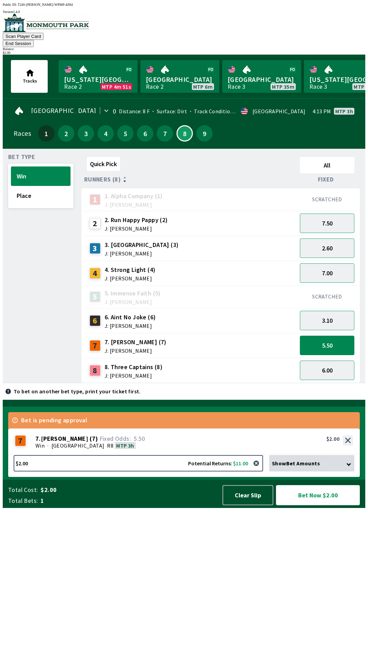
click at [317, 505] on button "Bet Now $2.00" at bounding box center [318, 495] width 84 height 20
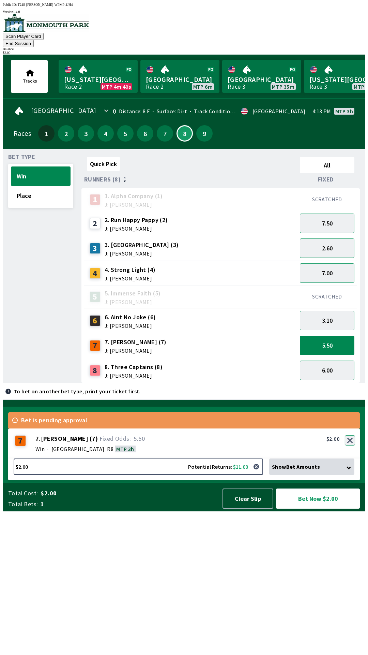
click at [351, 446] on button "button" at bounding box center [350, 440] width 10 height 10
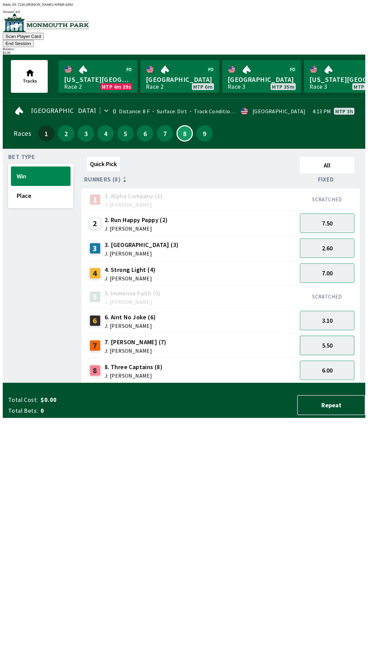
click at [338, 336] on button "5.50" at bounding box center [327, 345] width 55 height 19
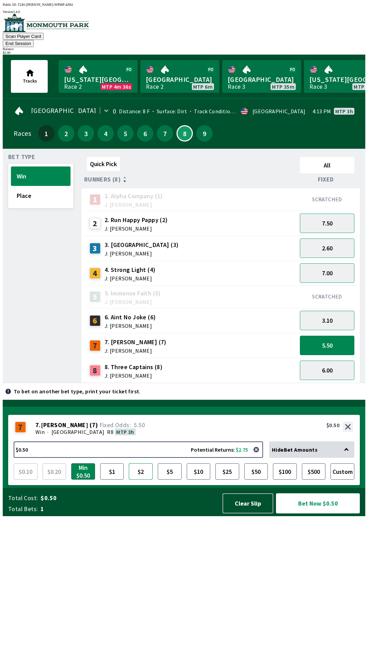
click at [138, 480] on button "$2" at bounding box center [141, 471] width 24 height 16
click at [315, 513] on button "Bet Now $2.00" at bounding box center [318, 503] width 84 height 20
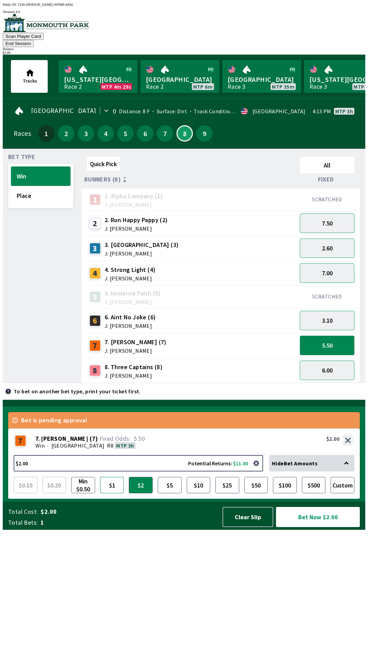
click at [109, 493] on button "$1" at bounding box center [112, 485] width 24 height 16
click at [308, 527] on button "Bet Now $1.00" at bounding box center [318, 517] width 84 height 20
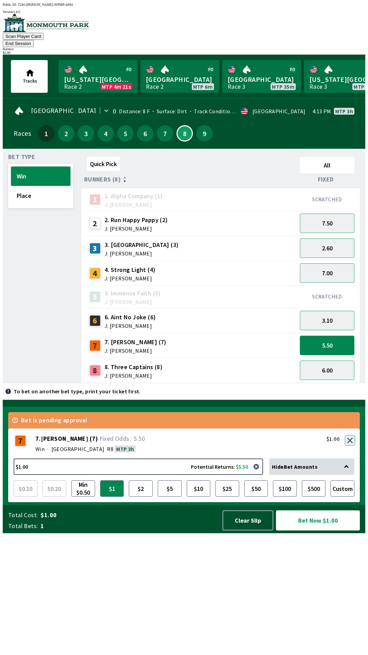
click at [350, 446] on button "button" at bounding box center [350, 440] width 10 height 10
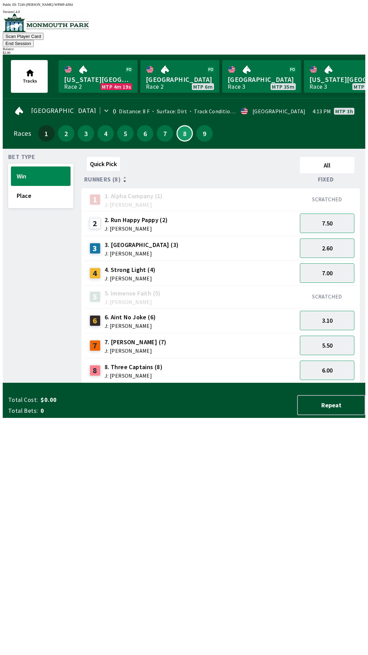
click at [34, 40] on button "End Session" at bounding box center [18, 43] width 31 height 7
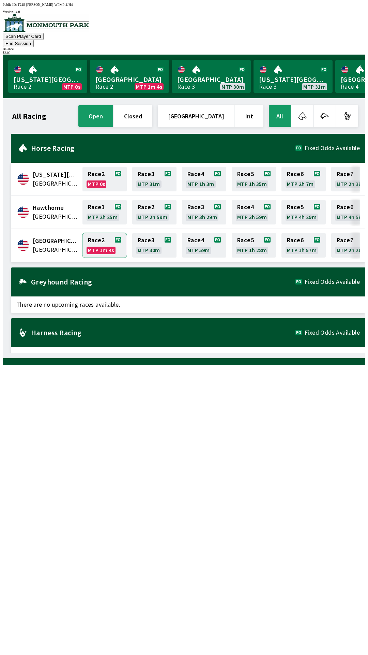
click at [98, 233] on link "Race 2 MTP 1m 4s" at bounding box center [105, 245] width 44 height 25
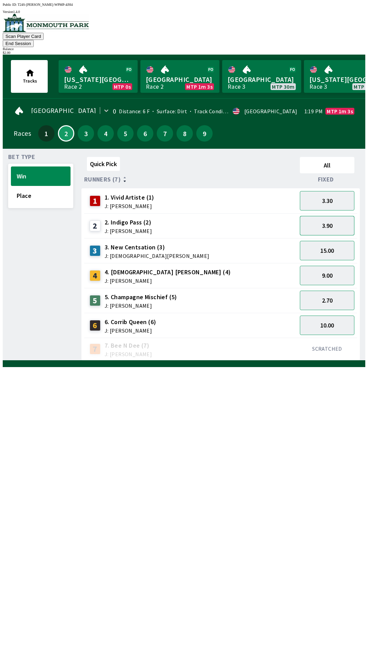
click at [325, 218] on button "3.90" at bounding box center [327, 225] width 55 height 19
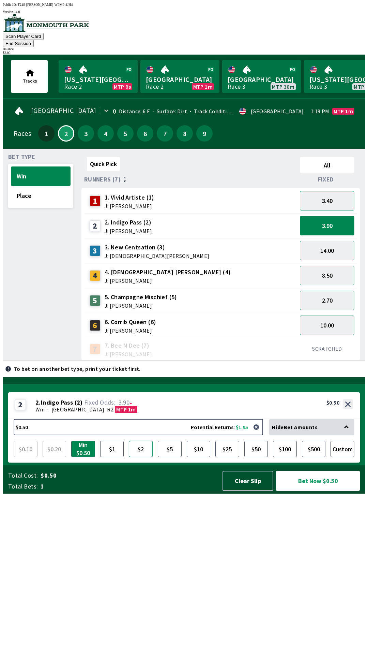
click at [137, 457] on button "$2" at bounding box center [141, 449] width 24 height 16
click at [312, 491] on button "Bet Now $2.00" at bounding box center [318, 481] width 84 height 20
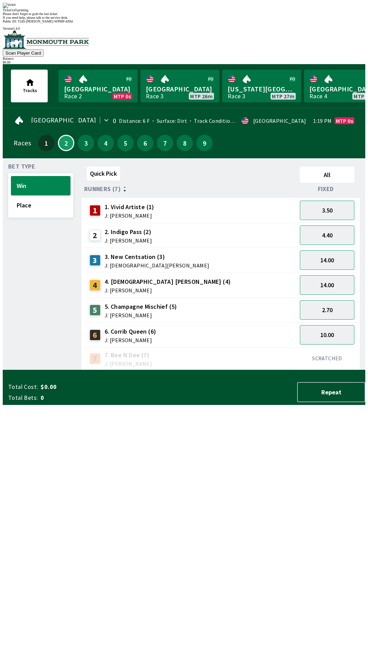
click at [245, 370] on div "Quick Pick All Runners (7) Fixed 1 1. Vivid Artiste (1) J: [PERSON_NAME] 3.50 2…" at bounding box center [224, 267] width 284 height 206
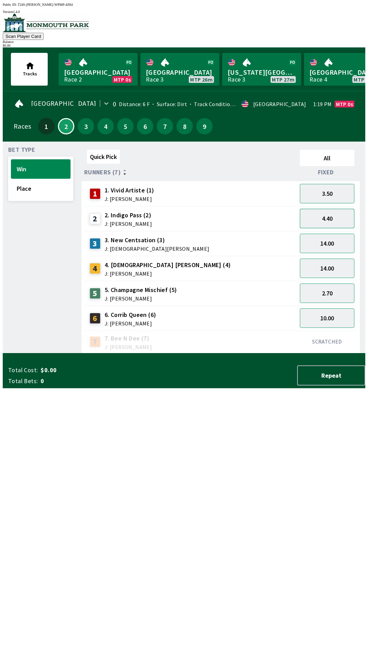
click at [337, 220] on button "4.40" at bounding box center [327, 218] width 55 height 19
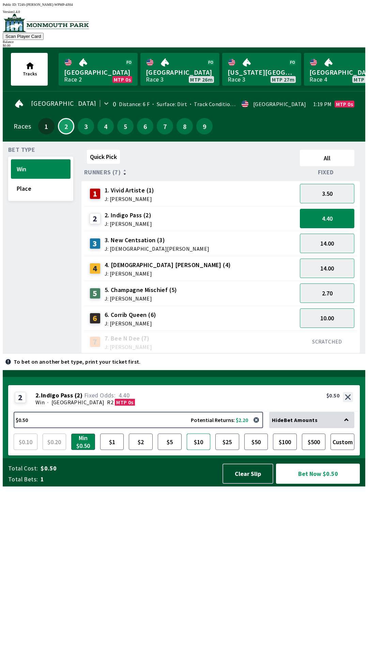
click at [204, 450] on button "$10" at bounding box center [199, 442] width 24 height 16
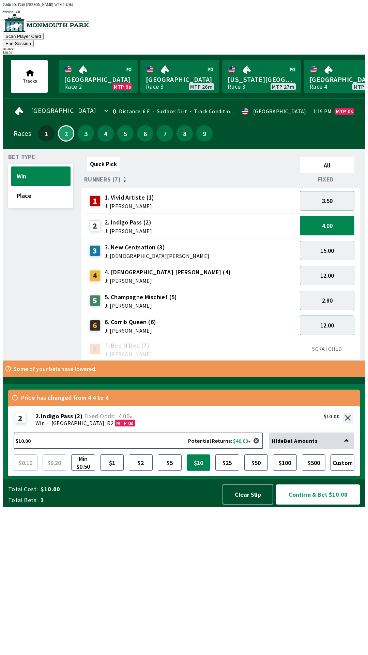
click at [198, 471] on button "$10" at bounding box center [199, 462] width 24 height 16
click at [323, 505] on button "Confirm & Bet $10.00" at bounding box center [318, 494] width 84 height 20
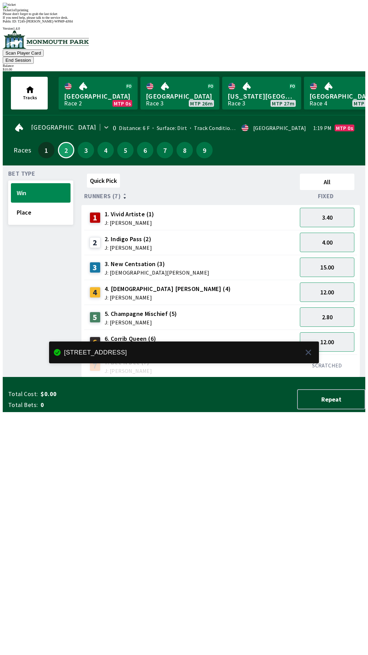
click at [146, 377] on div "Quick Pick All Runners (7) Fixed 1 1. Vivid Artiste (1) J: [PERSON_NAME] 3.40 2…" at bounding box center [224, 274] width 284 height 206
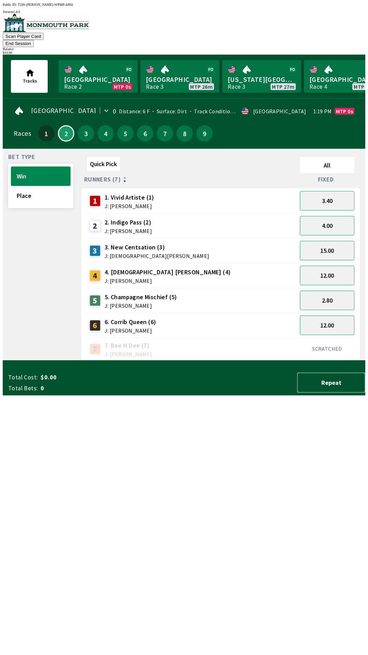
click at [326, 393] on button "Repeat" at bounding box center [332, 383] width 68 height 20
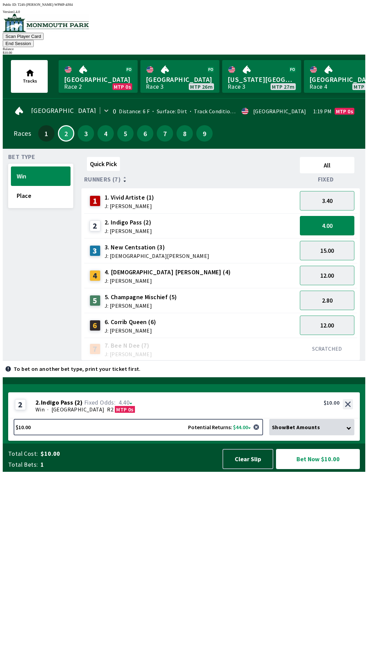
click at [313, 469] on button "Bet Now $10.00" at bounding box center [318, 459] width 84 height 20
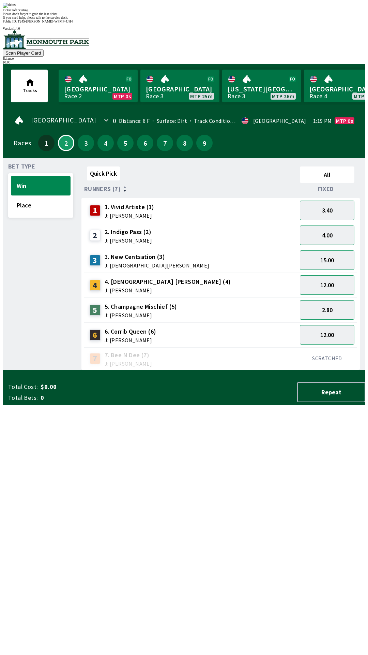
click at [154, 370] on div "Quick Pick All Runners (7) Fixed 1 1. Vivid Artiste (1) J: [PERSON_NAME] 3.40 2…" at bounding box center [224, 267] width 284 height 206
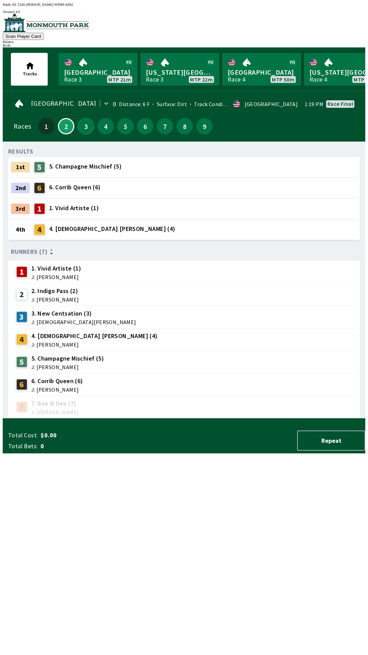
click at [82, 121] on button "3" at bounding box center [86, 126] width 16 height 16
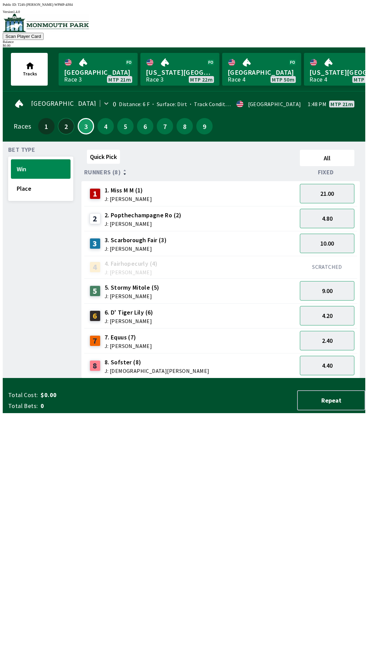
click at [69, 127] on button "2" at bounding box center [66, 126] width 16 height 16
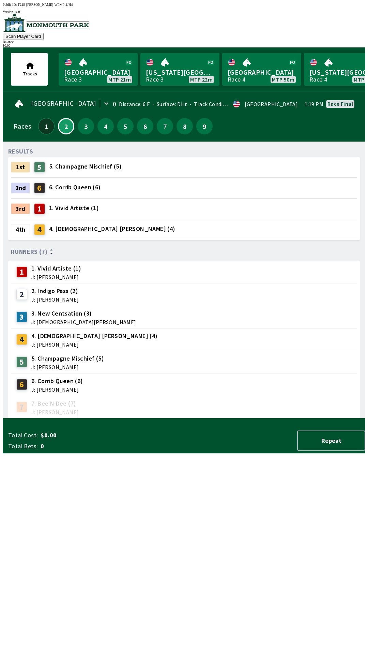
click at [47, 118] on button "1" at bounding box center [46, 126] width 16 height 16
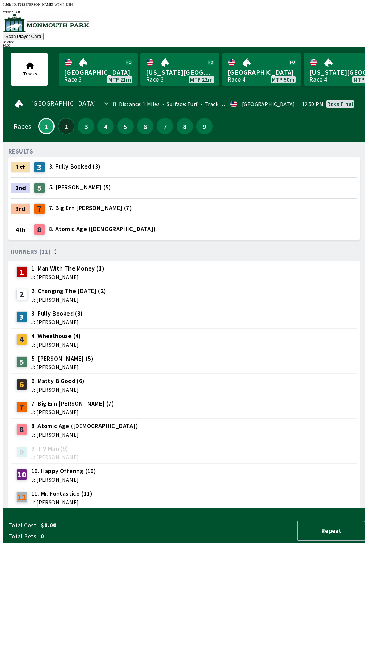
click at [67, 124] on button "2" at bounding box center [66, 126] width 16 height 16
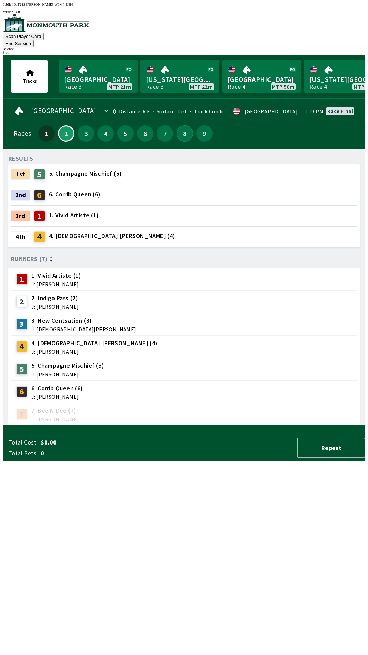
click at [183, 125] on button "8" at bounding box center [185, 133] width 16 height 16
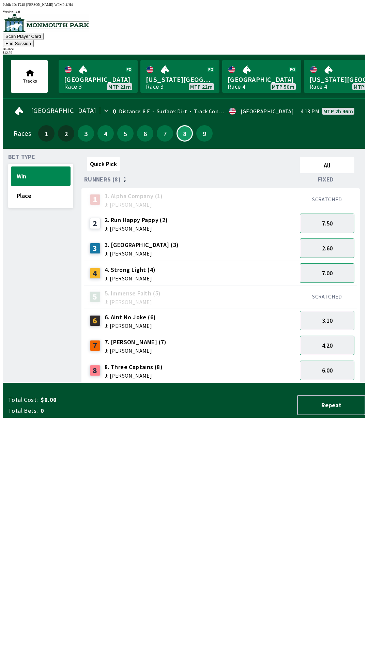
click at [323, 336] on button "4.20" at bounding box center [327, 345] width 55 height 19
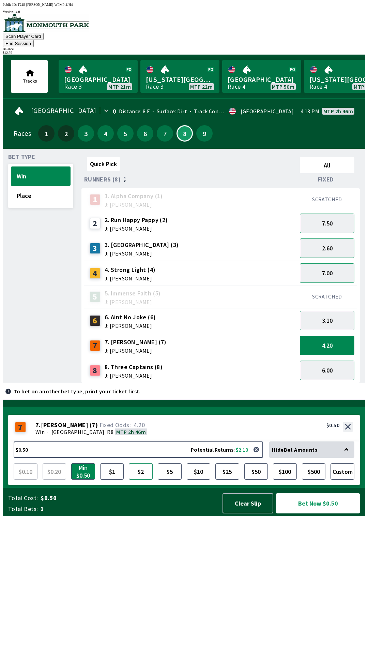
click at [137, 480] on button "$2" at bounding box center [141, 471] width 24 height 16
click at [53, 458] on button "$2.00 Potential Returns: $8.40" at bounding box center [139, 449] width 250 height 16
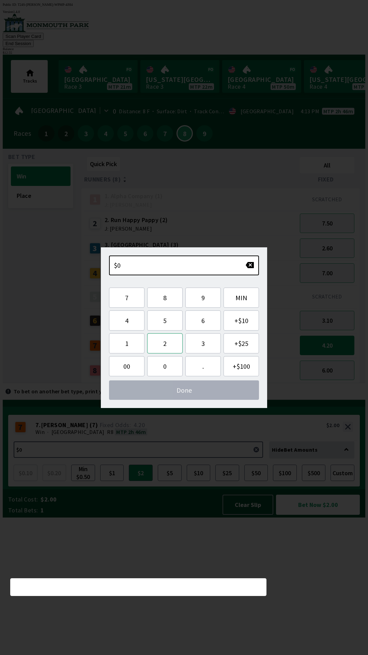
click at [162, 346] on button "2" at bounding box center [164, 343] width 35 height 20
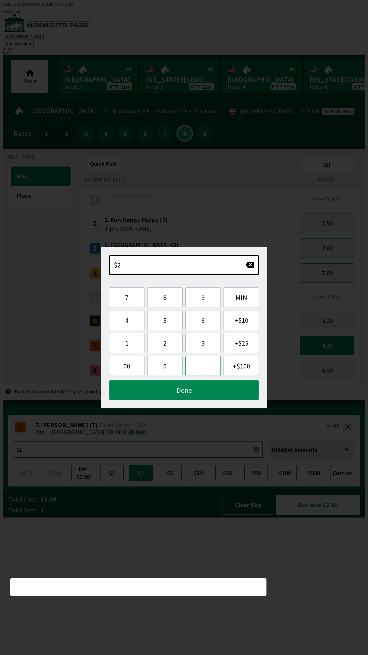
click at [209, 368] on button "." at bounding box center [203, 366] width 35 height 20
click at [167, 322] on button "5" at bounding box center [164, 320] width 35 height 20
click at [170, 322] on button "5" at bounding box center [164, 320] width 35 height 20
click at [170, 391] on button "Done" at bounding box center [184, 390] width 150 height 20
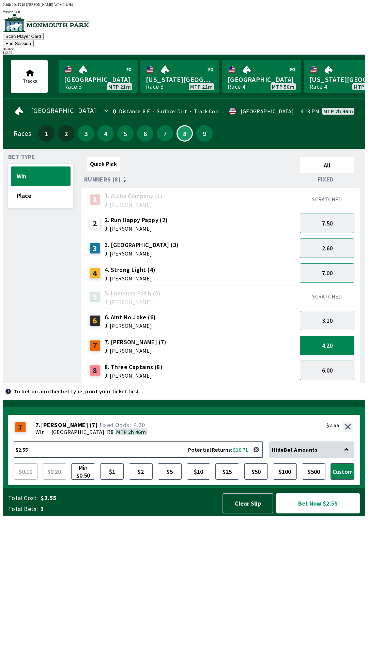
click at [306, 513] on button "Bet Now $2.55" at bounding box center [318, 503] width 84 height 20
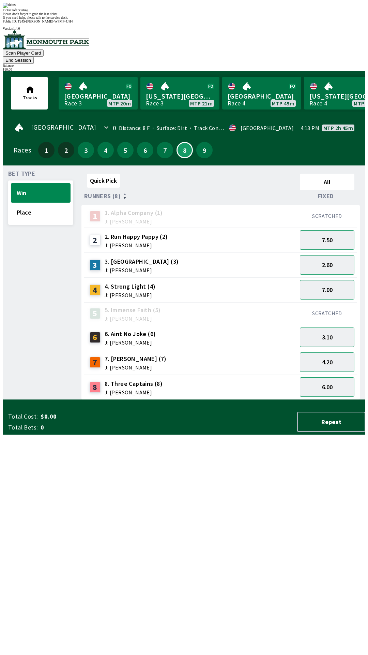
click at [198, 228] on div "2 2. Run Happy Pappy (2) J: [PERSON_NAME]" at bounding box center [190, 240] width 213 height 25
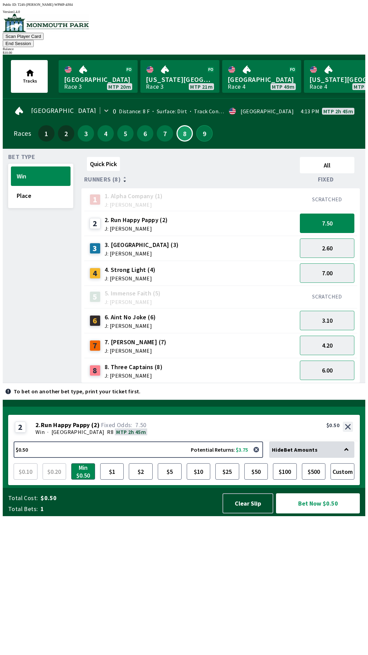
click at [197, 125] on button "9" at bounding box center [205, 133] width 16 height 16
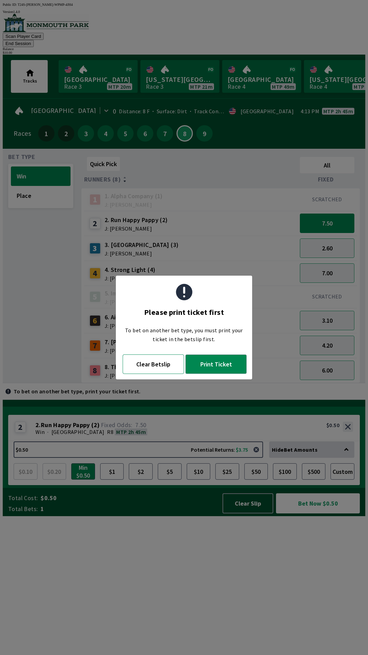
click at [145, 364] on button "Clear Betslip" at bounding box center [153, 363] width 61 height 19
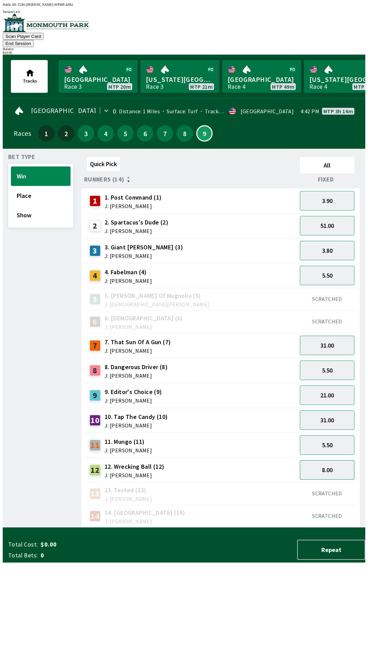
click at [319, 460] on button "8.00" at bounding box center [327, 469] width 55 height 19
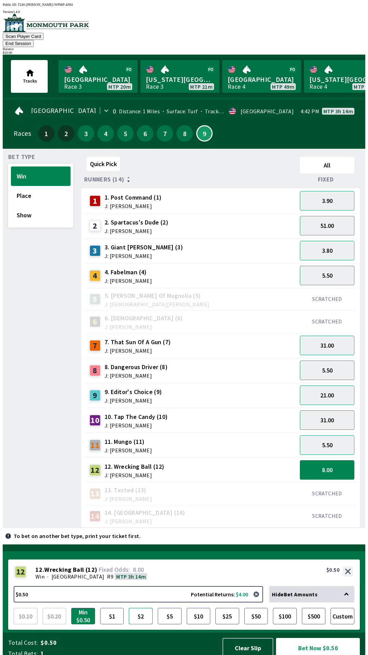
click at [141, 610] on button "$2" at bounding box center [141, 616] width 24 height 16
click at [322, 241] on button "3.80" at bounding box center [327, 250] width 55 height 19
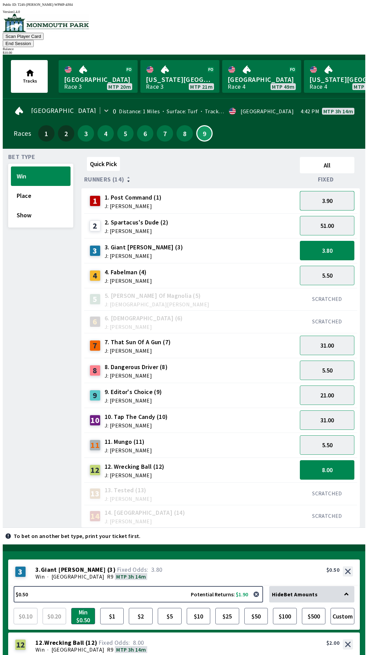
click at [320, 191] on button "3.90" at bounding box center [327, 200] width 55 height 19
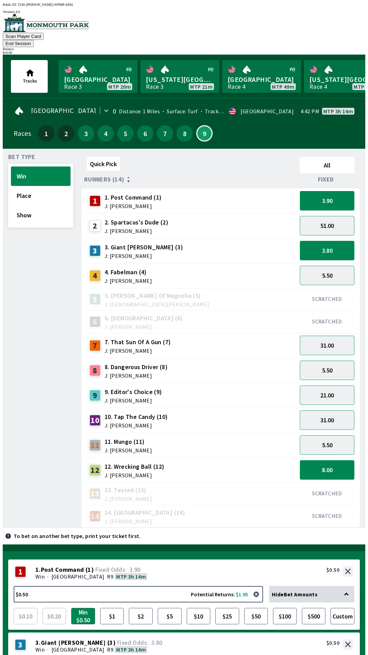
click at [62, 655] on button "$0.50 Potential Returns: $1.90" at bounding box center [139, 667] width 250 height 16
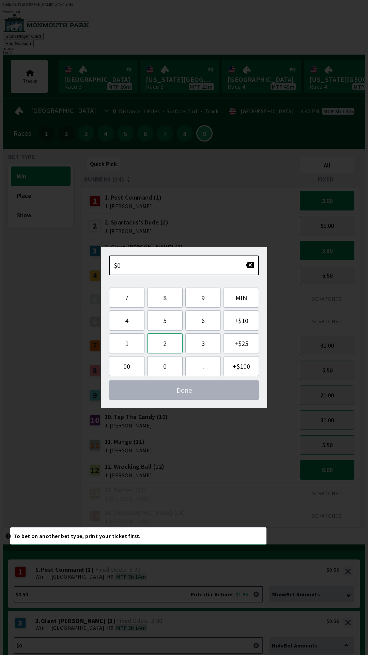
click at [168, 345] on button "2" at bounding box center [164, 343] width 35 height 20
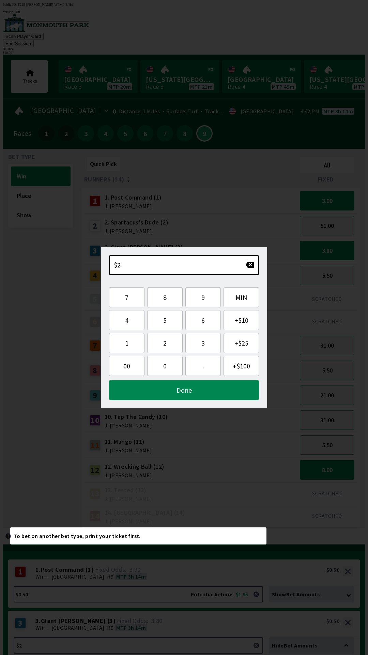
click at [170, 390] on button "Done" at bounding box center [184, 390] width 150 height 20
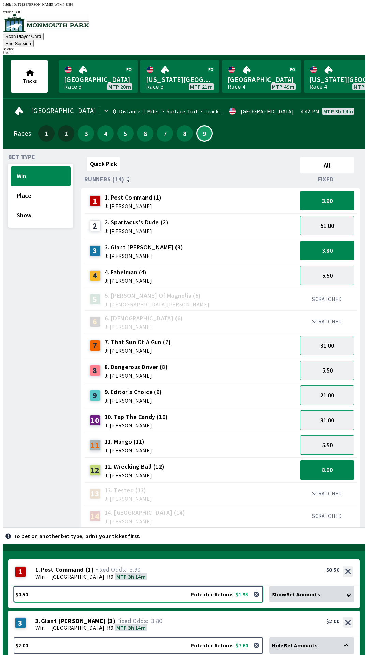
click at [46, 586] on button "$0.50 Potential Returns: $1.95" at bounding box center [139, 594] width 250 height 16
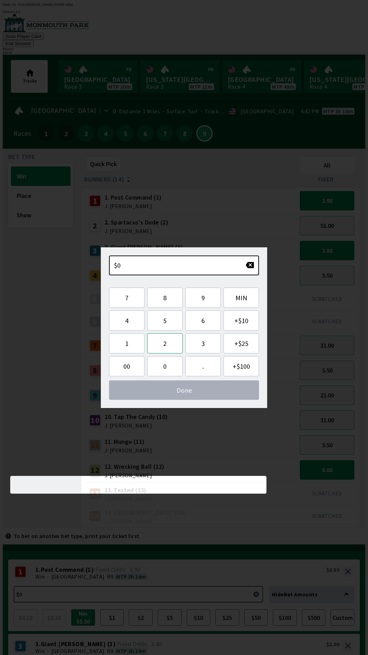
click at [165, 344] on button "2" at bounding box center [164, 343] width 35 height 20
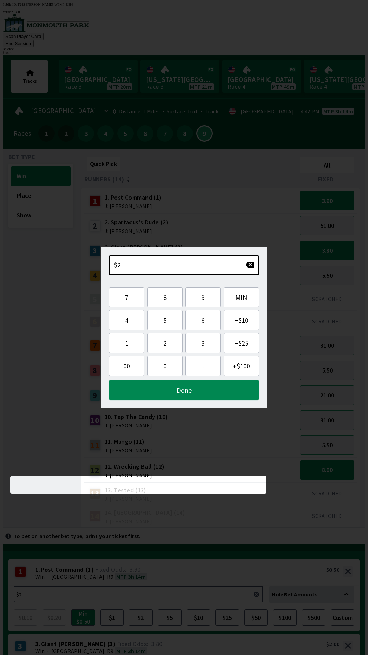
click at [179, 391] on button "Done" at bounding box center [184, 390] width 150 height 20
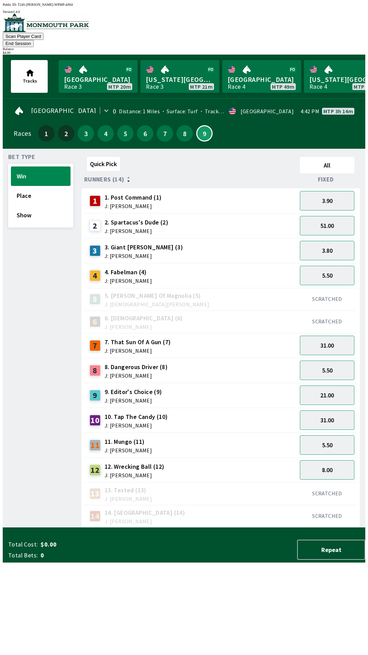
click at [34, 40] on button "End Session" at bounding box center [18, 43] width 31 height 7
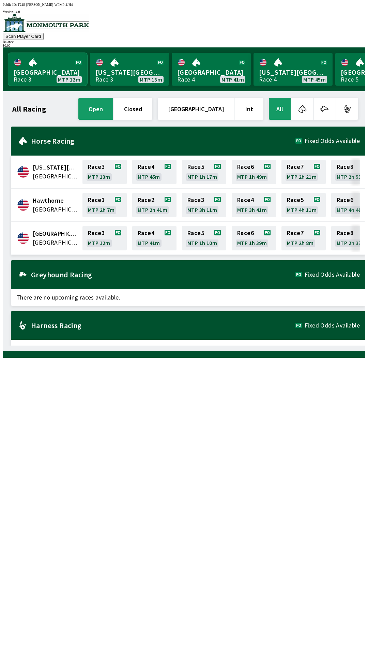
click at [49, 73] on link "Monmouth Park Race 3 MTP 12m" at bounding box center [47, 69] width 79 height 33
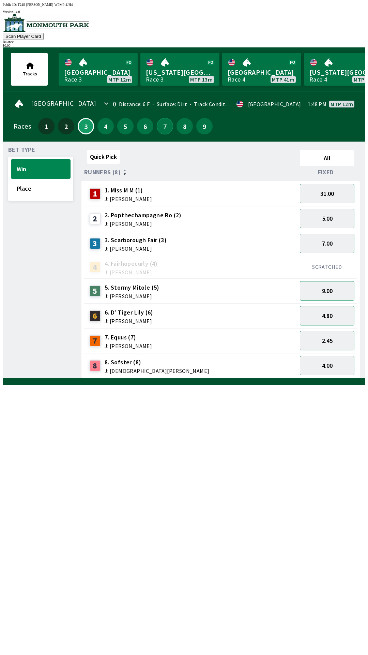
click at [164, 119] on button "7" at bounding box center [165, 126] width 16 height 16
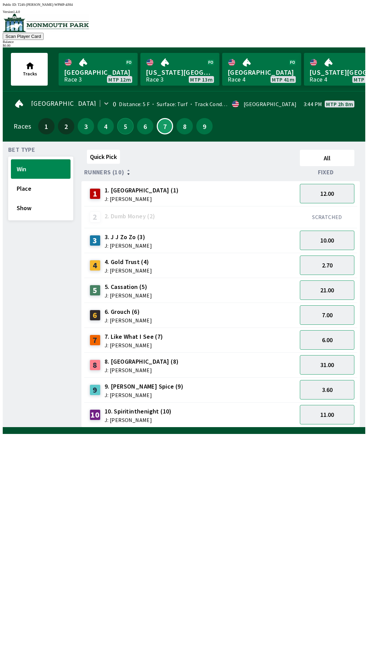
click at [125, 129] on button "5" at bounding box center [125, 126] width 16 height 16
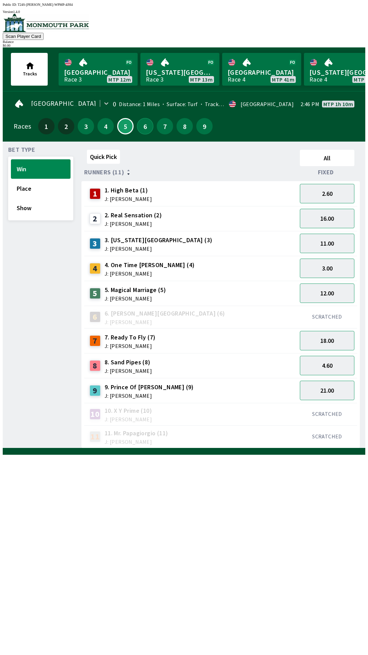
click at [145, 126] on button "6" at bounding box center [145, 126] width 16 height 16
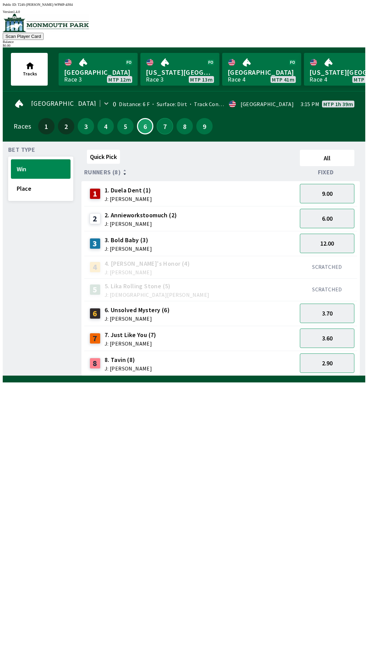
click at [166, 129] on button "7" at bounding box center [165, 126] width 16 height 16
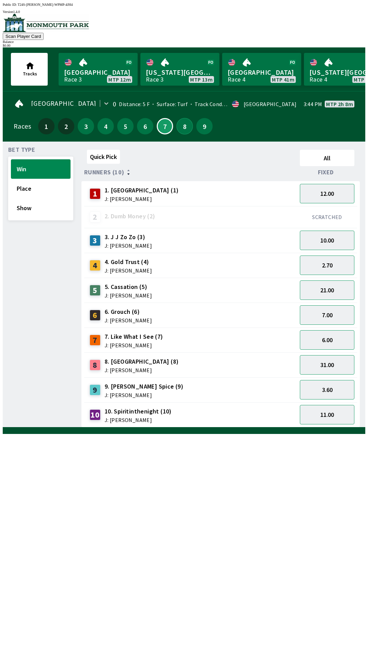
click at [185, 129] on button "8" at bounding box center [185, 126] width 16 height 16
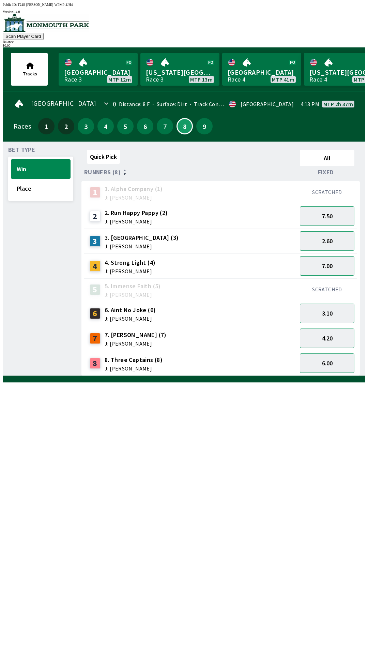
click at [207, 130] on div "9" at bounding box center [205, 126] width 16 height 16
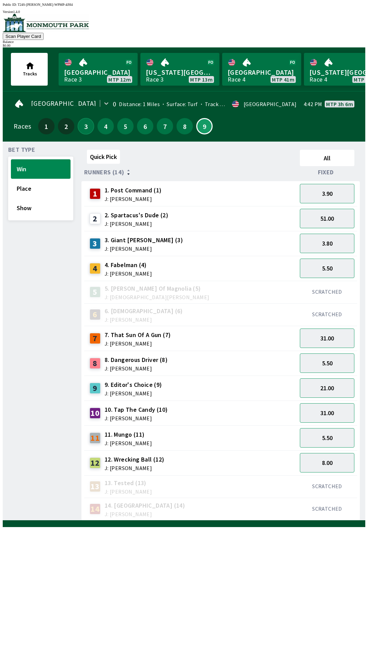
click at [83, 128] on button "3" at bounding box center [86, 126] width 16 height 16
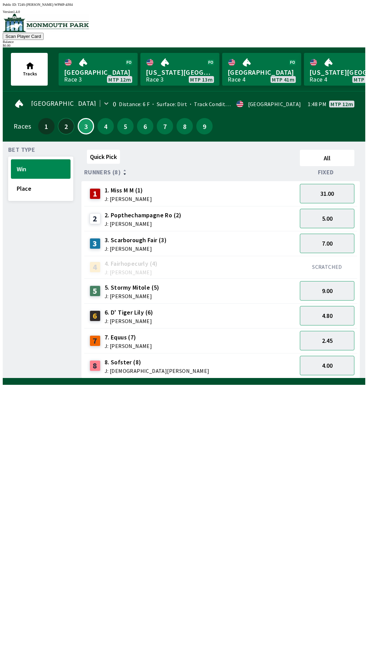
click at [65, 125] on button "2" at bounding box center [66, 126] width 16 height 16
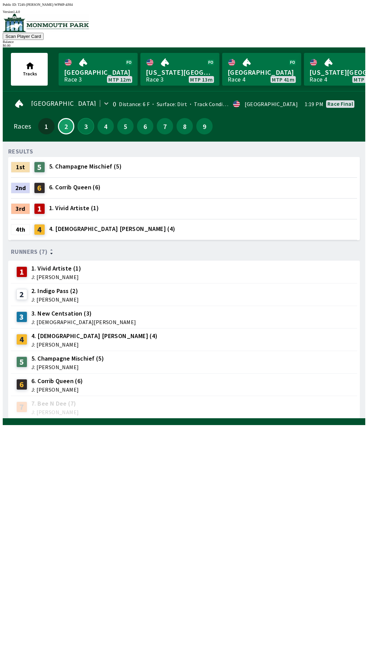
click at [84, 128] on button "3" at bounding box center [86, 126] width 16 height 16
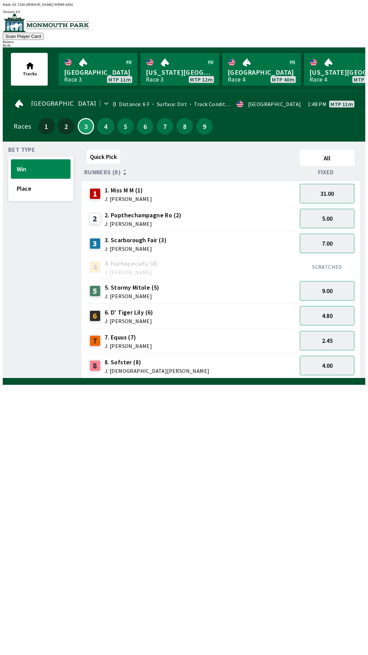
click at [106, 126] on button "4" at bounding box center [106, 126] width 16 height 16
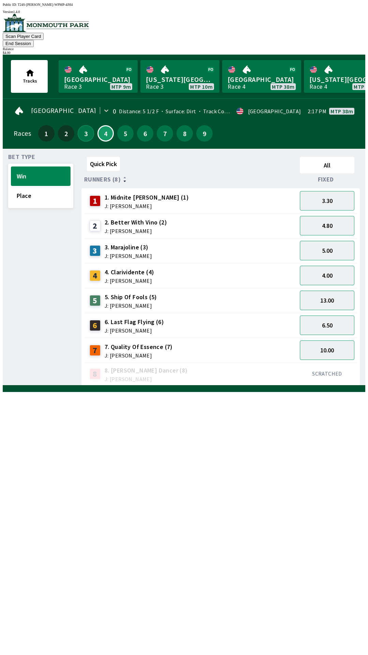
click at [89, 125] on button "3" at bounding box center [86, 133] width 16 height 16
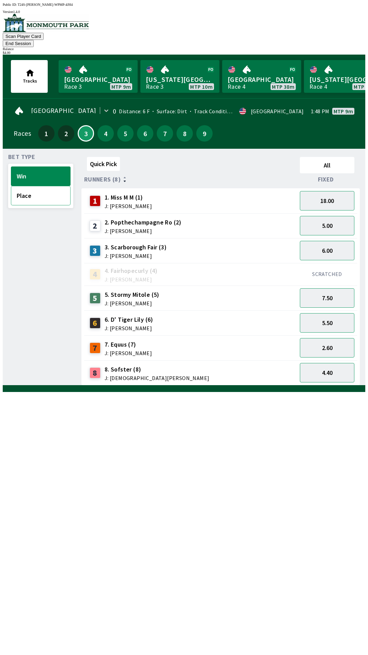
click at [39, 191] on button "Place" at bounding box center [41, 195] width 60 height 19
click at [329, 191] on button "7.50" at bounding box center [327, 200] width 55 height 19
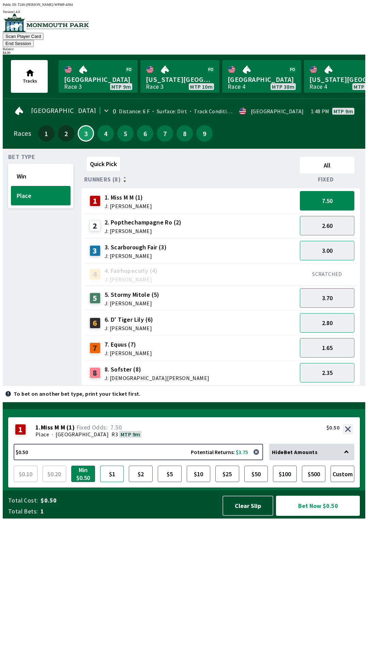
click at [119, 482] on button "$1" at bounding box center [112, 474] width 24 height 16
click at [37, 167] on button "Win" at bounding box center [41, 175] width 60 height 19
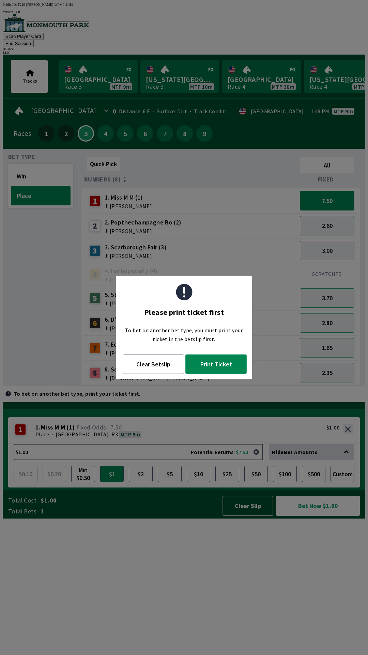
click at [209, 365] on button "Print Ticket" at bounding box center [216, 363] width 61 height 19
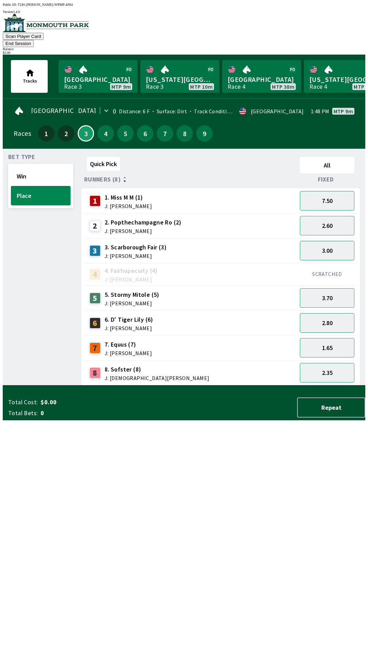
click at [182, 386] on div "Quick Pick All Runners (8) Fixed 1 1. Miss M M (1) J: [PERSON_NAME] 7.50 2 2. P…" at bounding box center [224, 269] width 284 height 231
click at [23, 166] on button "Win" at bounding box center [41, 175] width 60 height 19
click at [324, 191] on button "18.00" at bounding box center [327, 200] width 55 height 19
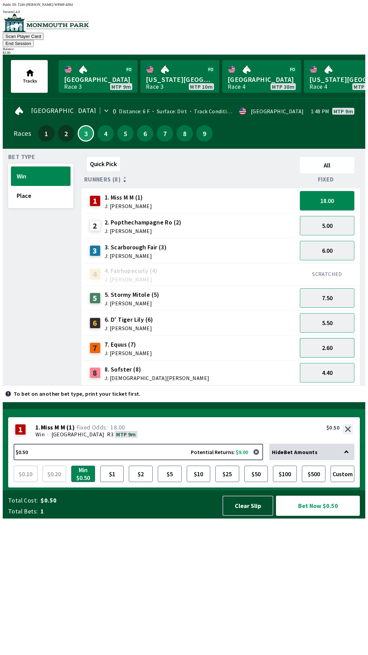
click at [330, 338] on button "2.60" at bounding box center [327, 347] width 55 height 19
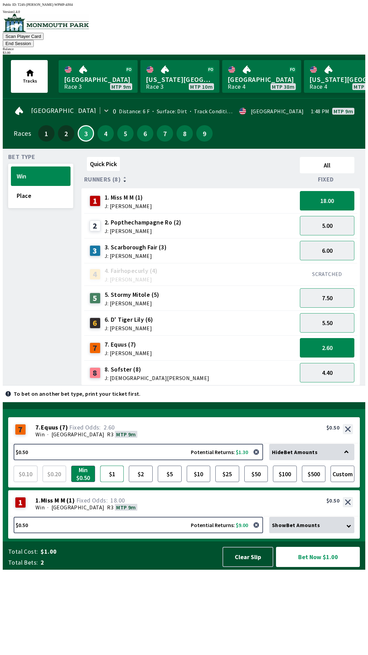
click at [112, 482] on button "$1" at bounding box center [112, 474] width 24 height 16
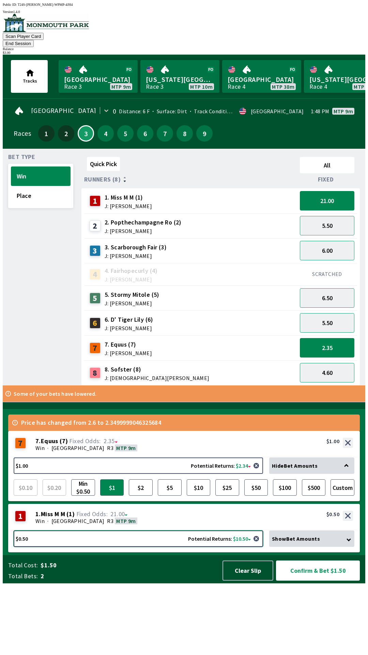
click at [94, 547] on button "$0.50 Potential Returns: $10.50" at bounding box center [139, 539] width 250 height 16
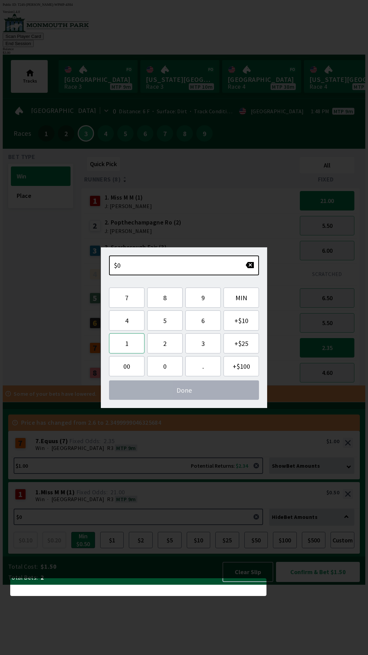
click at [127, 342] on button "1" at bounding box center [126, 343] width 35 height 20
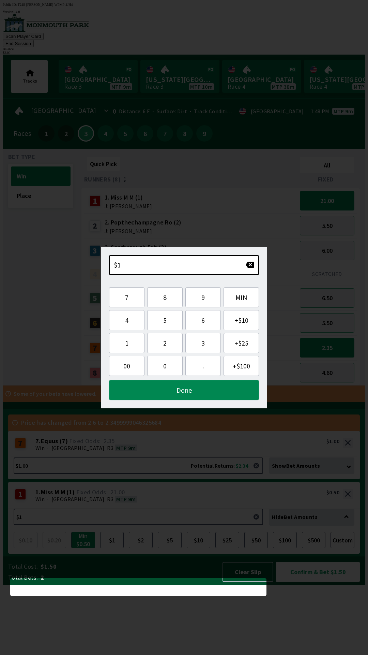
click at [194, 385] on button "Done" at bounding box center [184, 390] width 150 height 20
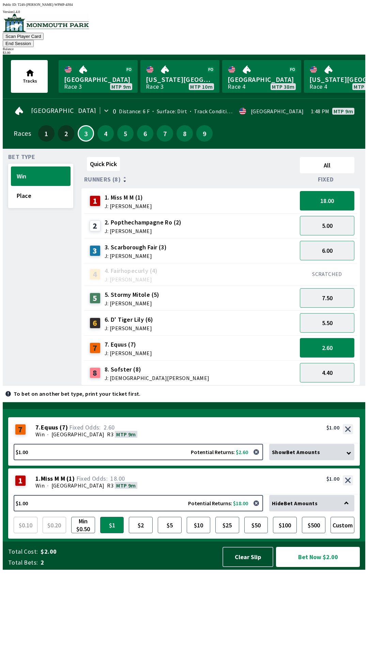
click at [319, 567] on button "Bet Now $2.00" at bounding box center [318, 557] width 84 height 20
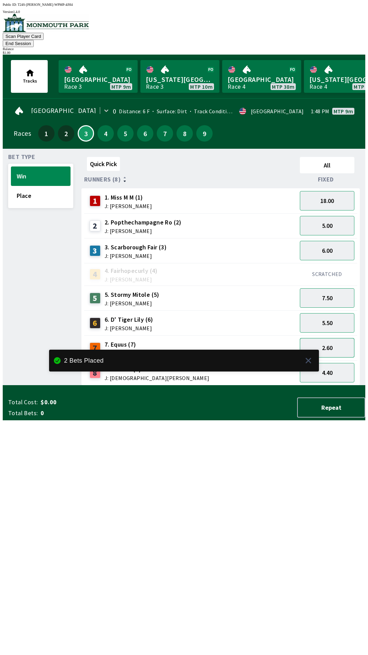
click at [325, 338] on button "2.60" at bounding box center [327, 347] width 55 height 19
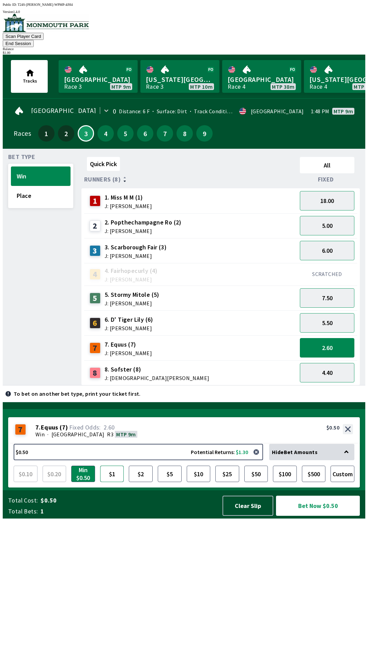
click at [114, 482] on button "$1" at bounding box center [112, 474] width 24 height 16
click at [314, 516] on button "Bet Now $1.00" at bounding box center [318, 506] width 84 height 20
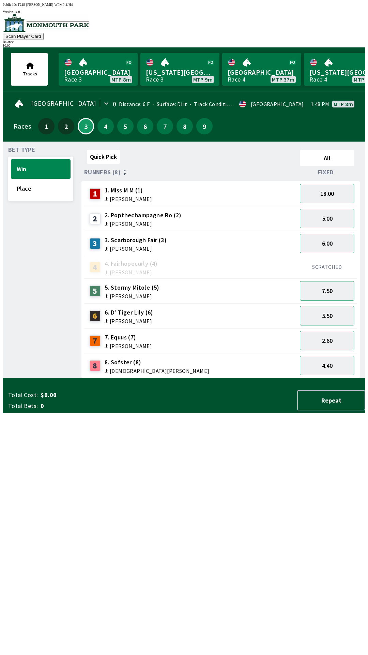
click at [247, 378] on div "Quick Pick All Runners (8) Fixed 1 1. Miss M M (1) J: [PERSON_NAME] 18.00 2 2. …" at bounding box center [224, 262] width 284 height 231
